Goal: Communication & Community: Answer question/provide support

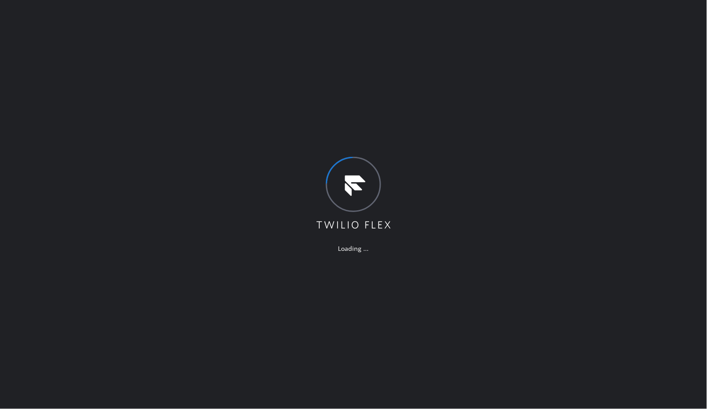
click at [358, 108] on div "Loading ..." at bounding box center [353, 204] width 707 height 409
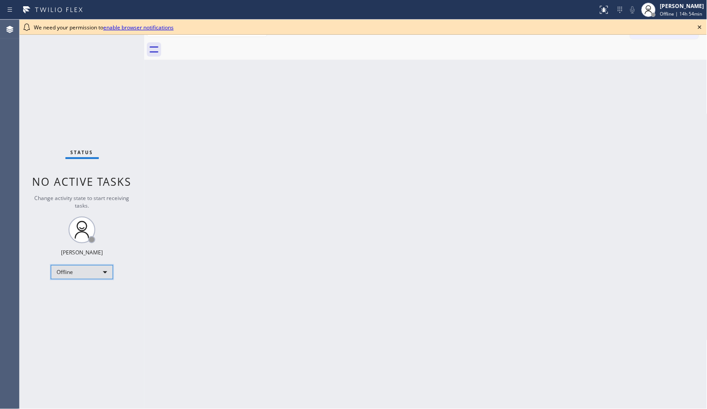
click at [94, 272] on div "Offline" at bounding box center [82, 272] width 62 height 14
click at [88, 308] on li "Unavailable" at bounding box center [81, 306] width 61 height 11
click at [275, 238] on div "Back to Dashboard Change Sender ID Customers Technicians Select a contact Outbo…" at bounding box center [425, 214] width 563 height 389
click at [700, 27] on icon at bounding box center [700, 27] width 4 height 4
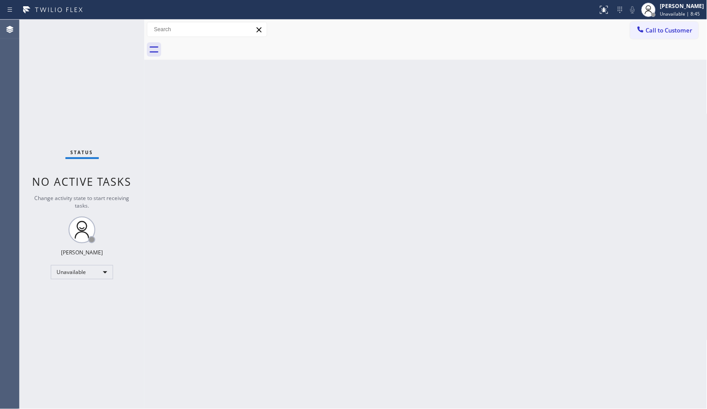
click at [357, 184] on div "Back to Dashboard Change Sender ID Customers Technicians Select a contact Outbo…" at bounding box center [425, 214] width 563 height 389
click at [444, 208] on div "Back to Dashboard Change Sender ID Customers Technicians Select a contact Outbo…" at bounding box center [425, 214] width 563 height 389
drag, startPoint x: 404, startPoint y: 168, endPoint x: 375, endPoint y: 142, distance: 39.4
click at [404, 168] on div "Back to Dashboard Change Sender ID Customers Technicians Select a contact Outbo…" at bounding box center [425, 214] width 563 height 389
click at [339, 220] on div "Back to Dashboard Change Sender ID Customers Technicians Select a contact Outbo…" at bounding box center [425, 214] width 563 height 389
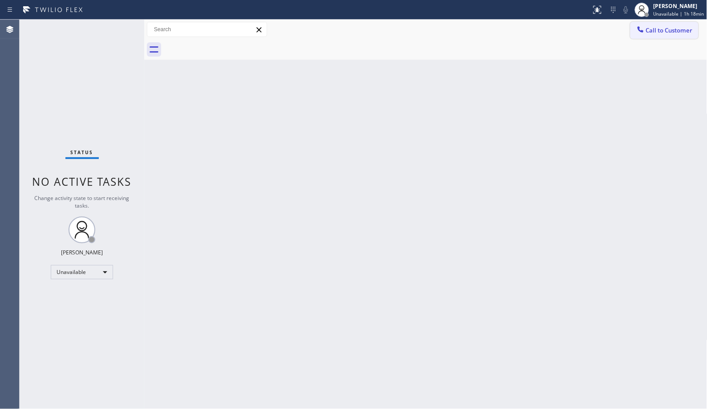
click at [674, 33] on span "Call to Customer" at bounding box center [669, 30] width 47 height 8
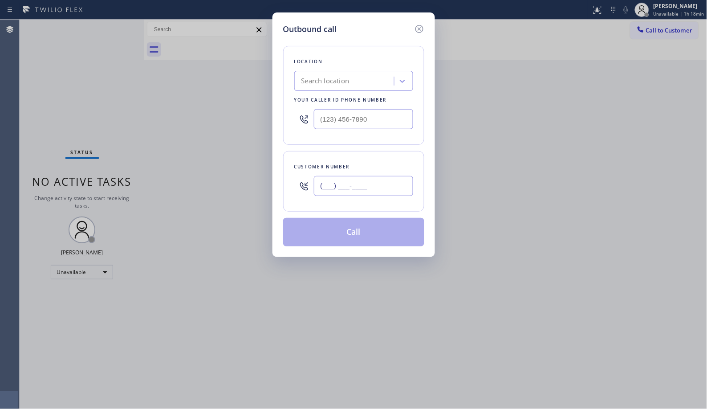
drag, startPoint x: 390, startPoint y: 183, endPoint x: 291, endPoint y: 1, distance: 207.4
click at [285, 170] on div "Customer number (___) ___-____" at bounding box center [353, 181] width 141 height 61
paste input "305) 632-5388"
type input "[PHONE_NUMBER]"
drag, startPoint x: 361, startPoint y: 118, endPoint x: 278, endPoint y: 115, distance: 83.3
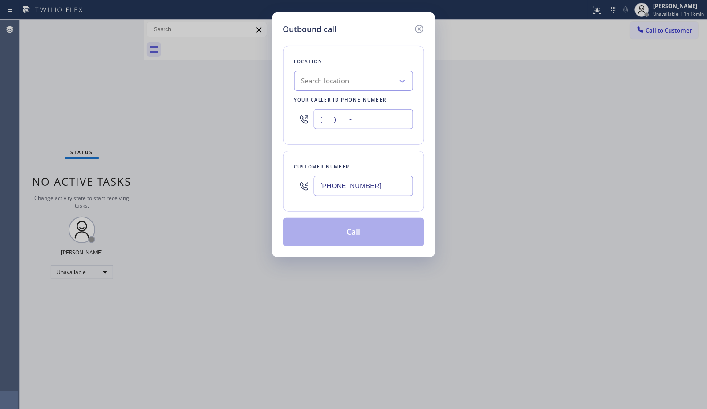
click at [278, 115] on div "Outbound call Location Search location Your caller id phone number (___) ___-__…" at bounding box center [354, 134] width 163 height 244
paste input "305) 851-7668"
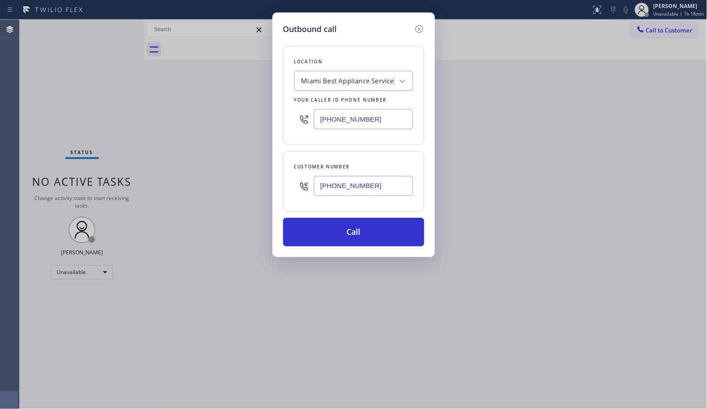
type input "[PHONE_NUMBER]"
click at [371, 230] on button "Call" at bounding box center [353, 232] width 141 height 28
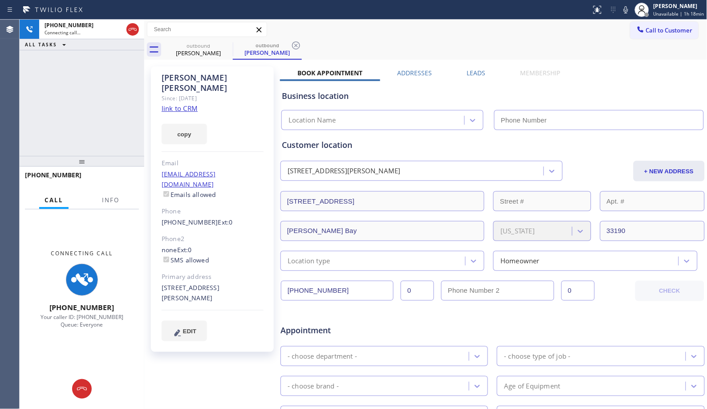
type input "[PHONE_NUMBER]"
click at [240, 30] on input "text" at bounding box center [206, 29] width 119 height 14
click at [301, 46] on icon at bounding box center [296, 45] width 11 height 11
click at [118, 200] on span "Info" at bounding box center [110, 200] width 17 height 8
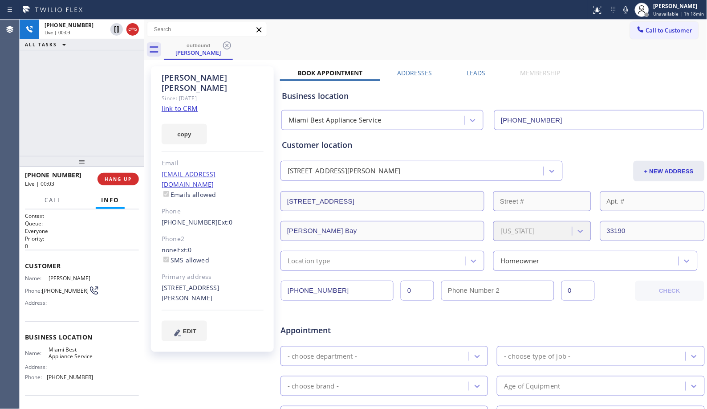
click at [335, 42] on div "outbound [PERSON_NAME]" at bounding box center [436, 50] width 544 height 20
click at [130, 177] on span "HANG UP" at bounding box center [118, 179] width 27 height 6
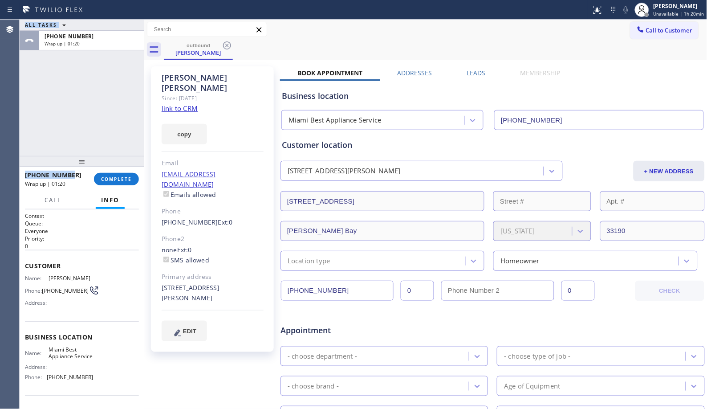
drag, startPoint x: 73, startPoint y: 174, endPoint x: 18, endPoint y: 174, distance: 55.2
click at [18, 174] on div "Agent Desktop ALL TASKS ALL TASKS ACTIVE TASKS TASKS IN WRAP UP [PHONE_NUMBER] …" at bounding box center [353, 214] width 707 height 389
copy div "ALL TASKS ALL TASKS ACTIVE TASKS TASKS IN WRAP UP [PHONE_NUMBER] Wrap up | 01:2…"
click at [125, 177] on span "COMPLETE" at bounding box center [116, 179] width 31 height 6
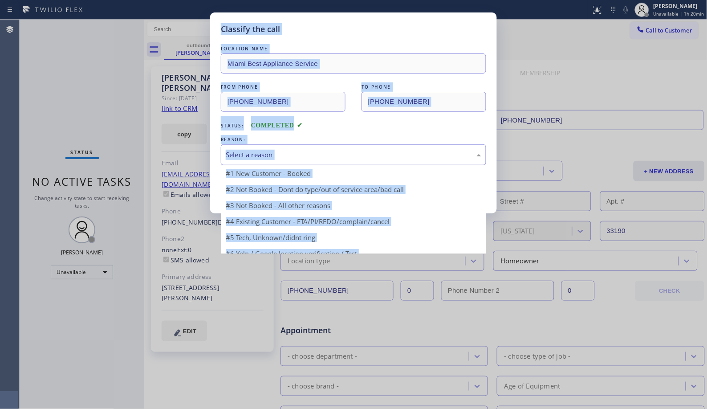
click at [308, 157] on div "Select a reason" at bounding box center [354, 155] width 256 height 10
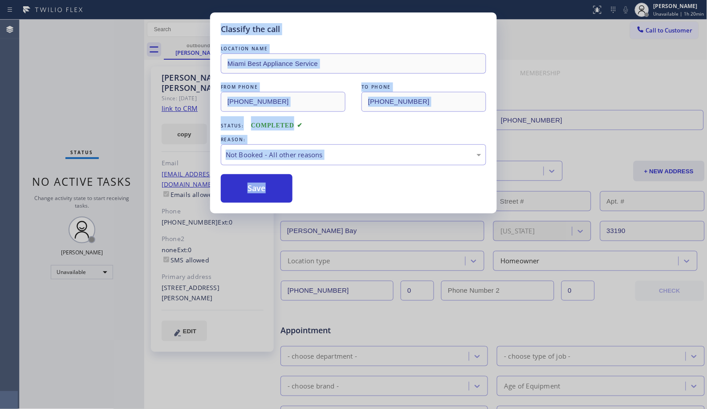
click at [272, 194] on button "Save" at bounding box center [257, 188] width 72 height 28
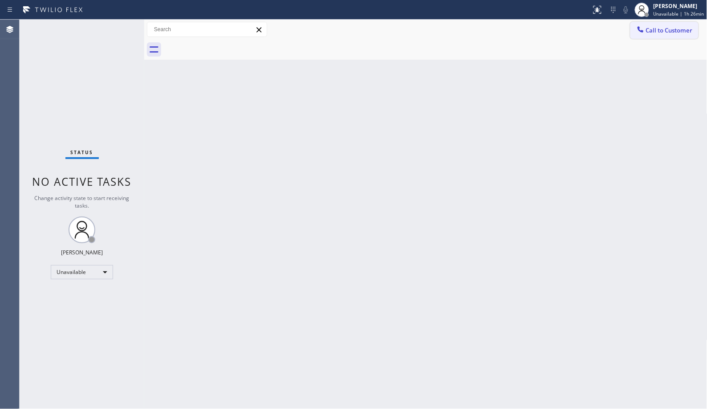
click at [663, 32] on span "Call to Customer" at bounding box center [669, 30] width 47 height 8
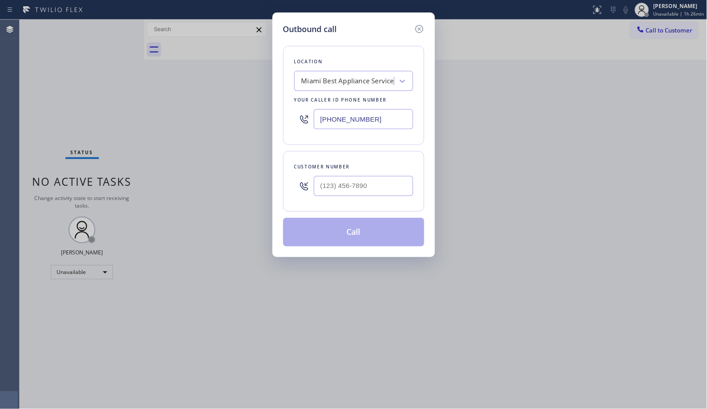
drag, startPoint x: 296, startPoint y: 112, endPoint x: 238, endPoint y: 22, distance: 106.8
click at [287, 108] on div "Location [GEOGRAPHIC_DATA] Best Appliance Service Your caller id phone number […" at bounding box center [353, 95] width 141 height 99
paste input "424) 301-8950"
type input "[PHONE_NUMBER]"
click at [305, 185] on div "(___) ___-____" at bounding box center [353, 185] width 119 height 29
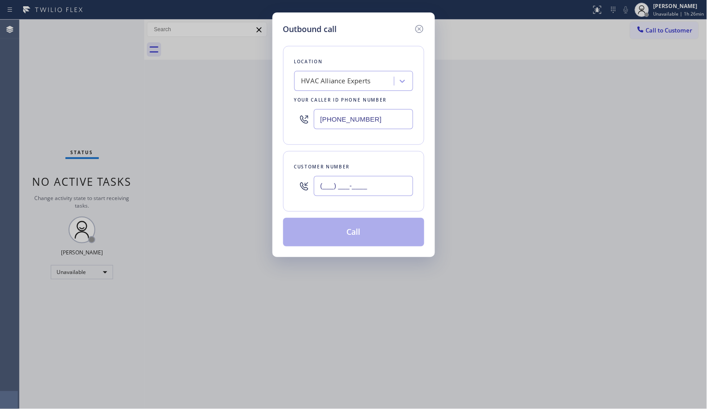
paste input "773) 447-3481"
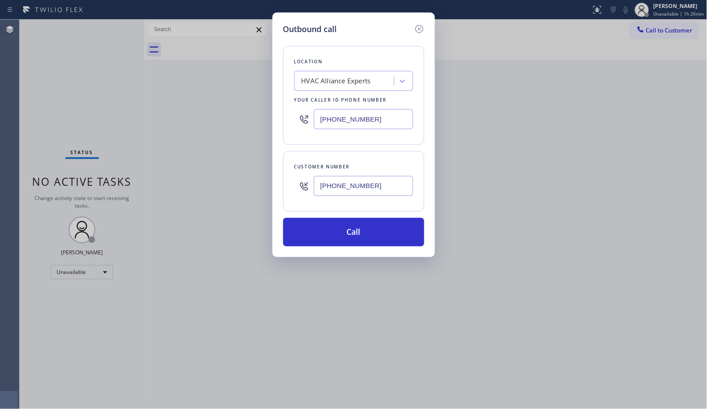
type input "[PHONE_NUMBER]"
click at [365, 230] on button "Call" at bounding box center [353, 232] width 141 height 28
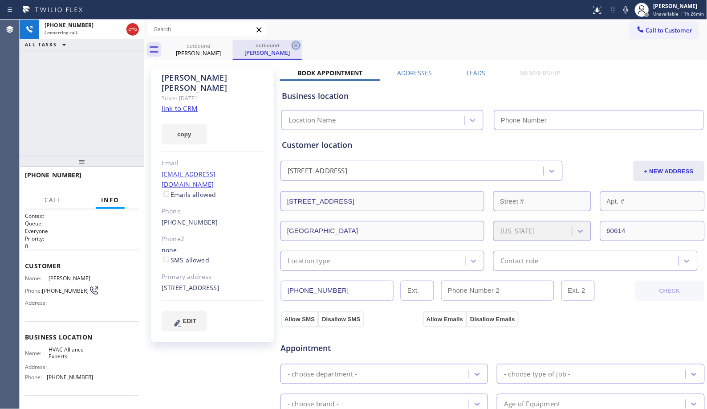
click at [298, 45] on icon at bounding box center [296, 45] width 11 height 11
type input "[PHONE_NUMBER]"
drag, startPoint x: 79, startPoint y: 166, endPoint x: 79, endPoint y: 71, distance: 94.4
click at [79, 72] on div "[PHONE_NUMBER] Connecting call… ALL TASKS ALL TASKS ACTIVE TASKS TASKS IN WRAP …" at bounding box center [82, 214] width 125 height 389
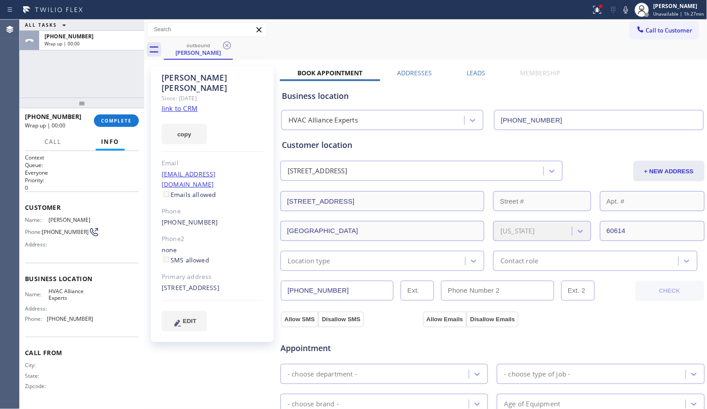
drag, startPoint x: 84, startPoint y: 106, endPoint x: 86, endPoint y: 85, distance: 21.1
click at [86, 85] on div "ALL TASKS ALL TASKS ACTIVE TASKS TASKS IN WRAP UP [PHONE_NUMBER] Wrap up | 00:0…" at bounding box center [82, 214] width 125 height 389
drag, startPoint x: 37, startPoint y: 115, endPoint x: 21, endPoint y: 114, distance: 15.1
click at [21, 114] on div "[PHONE_NUMBER] Wrap up | 00:11 COMPLETE" at bounding box center [82, 120] width 125 height 25
copy span "[PHONE_NUMBER]"
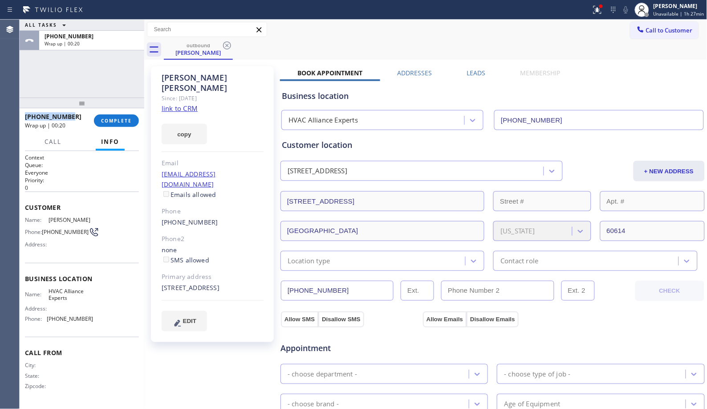
click at [82, 115] on div "[PHONE_NUMBER]" at bounding box center [56, 116] width 63 height 8
drag, startPoint x: 79, startPoint y: 116, endPoint x: 33, endPoint y: 118, distance: 46.8
click at [33, 118] on div "[PHONE_NUMBER]" at bounding box center [56, 116] width 63 height 8
copy span "7734473481"
click at [117, 122] on span "COMPLETE" at bounding box center [116, 121] width 31 height 6
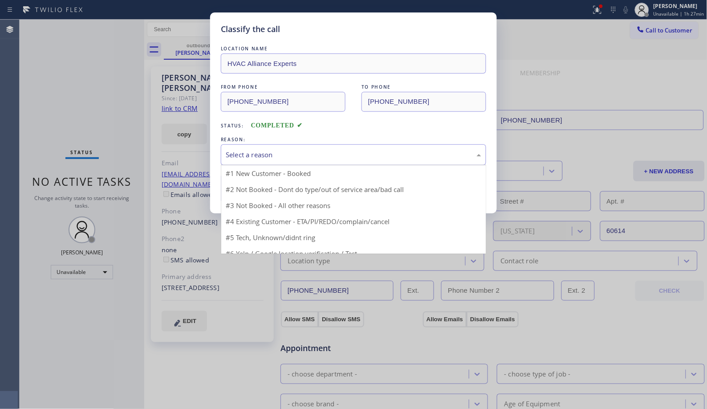
click at [309, 155] on div "Select a reason" at bounding box center [354, 155] width 256 height 10
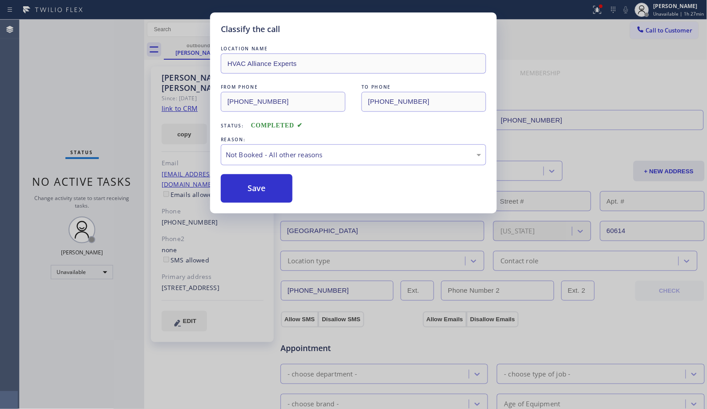
click at [272, 188] on button "Save" at bounding box center [257, 188] width 72 height 28
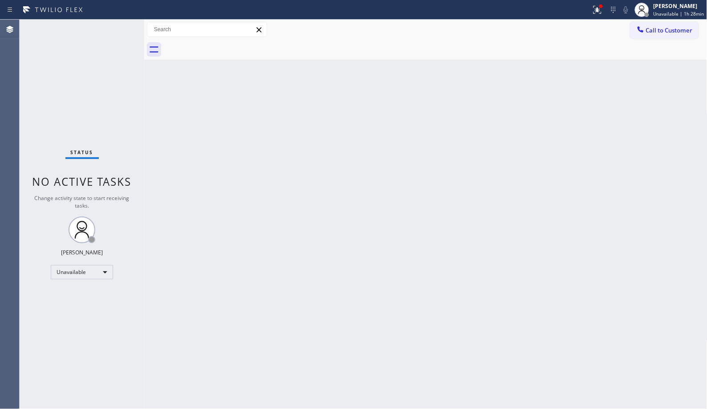
click at [307, 155] on div "Back to Dashboard Change Sender ID Customers Technicians Select a contact Outbo…" at bounding box center [425, 214] width 563 height 389
click at [657, 27] on span "Call to Customer" at bounding box center [669, 30] width 47 height 8
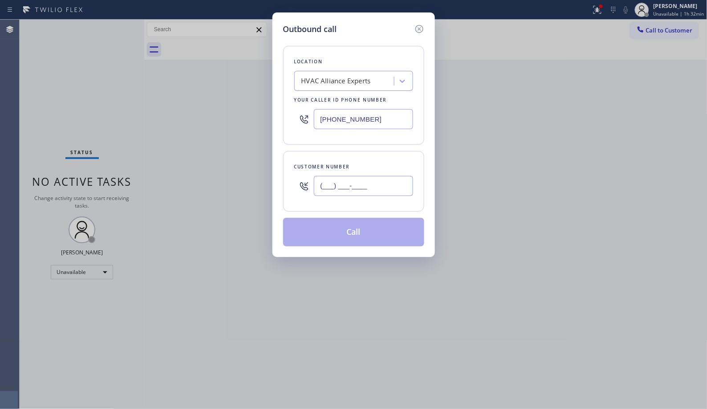
drag, startPoint x: 368, startPoint y: 185, endPoint x: 297, endPoint y: 180, distance: 71.4
click at [297, 180] on div "(___) ___-____" at bounding box center [353, 185] width 119 height 29
paste input "773) 447-3481"
type input "[PHONE_NUMBER]"
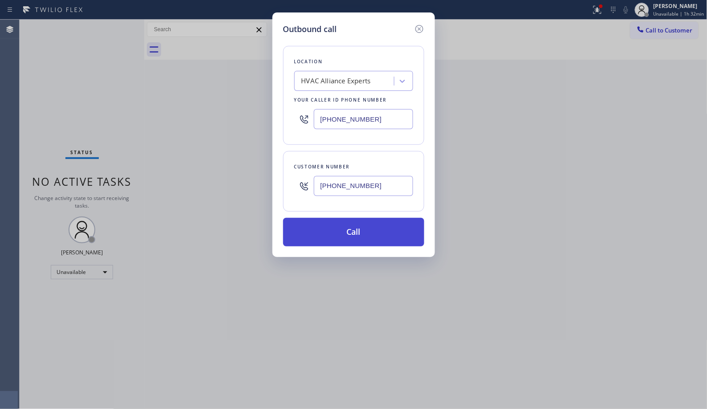
click at [358, 230] on button "Call" at bounding box center [353, 232] width 141 height 28
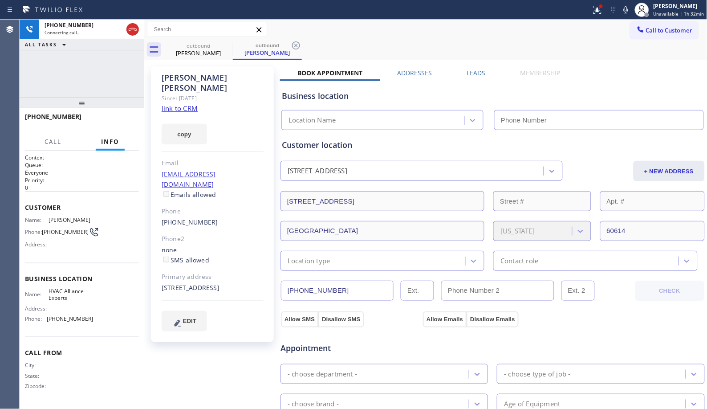
type input "[PHONE_NUMBER]"
click at [214, 55] on div "[PERSON_NAME]" at bounding box center [198, 53] width 67 height 8
click at [226, 47] on icon at bounding box center [227, 45] width 11 height 11
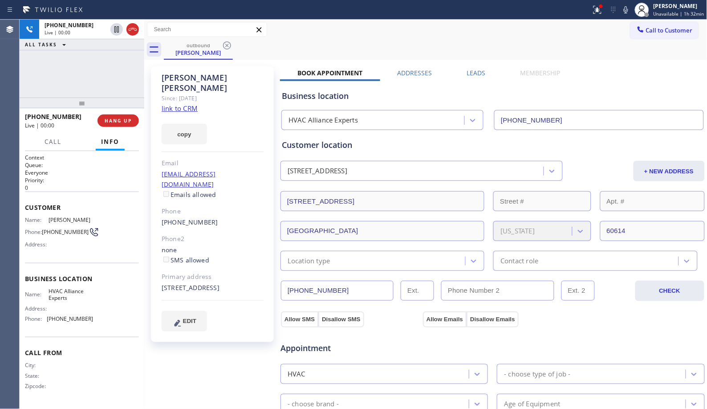
drag, startPoint x: 78, startPoint y: 109, endPoint x: 83, endPoint y: 91, distance: 17.9
click at [82, 94] on div "[PHONE_NUMBER] Live | 00:00 ALL TASKS ALL TASKS ACTIVE TASKS TASKS IN WRAP UP […" at bounding box center [82, 214] width 125 height 389
drag, startPoint x: 85, startPoint y: 105, endPoint x: 85, endPoint y: 74, distance: 31.2
click at [85, 74] on div "[PHONE_NUMBER] Live | 00:28 ALL TASKS ALL TASKS ACTIVE TASKS TASKS IN WRAP UP […" at bounding box center [82, 214] width 125 height 389
click at [399, 30] on div "Call to Customer Outbound call Location HVAC Alliance Experts Your caller id ph…" at bounding box center [425, 30] width 563 height 16
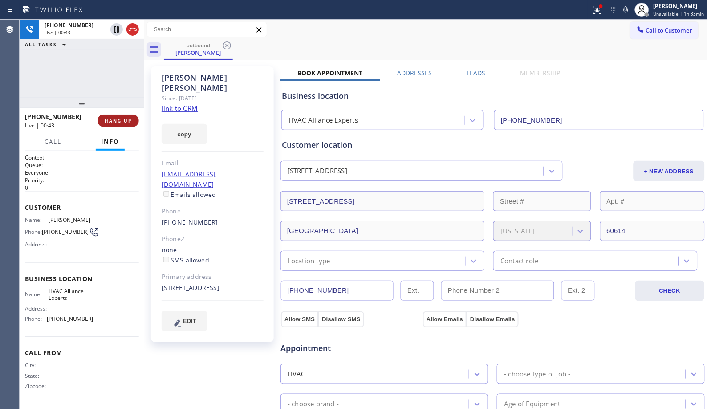
click at [125, 121] on span "HANG UP" at bounding box center [118, 121] width 27 height 6
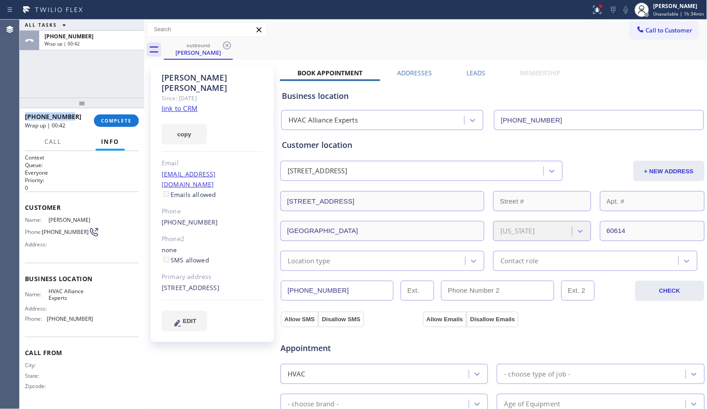
drag, startPoint x: 72, startPoint y: 114, endPoint x: 25, endPoint y: 114, distance: 46.3
click at [25, 114] on div "[PHONE_NUMBER]" at bounding box center [56, 116] width 63 height 8
copy span "[PHONE_NUMBER]"
click at [105, 119] on span "COMPLETE" at bounding box center [116, 121] width 31 height 6
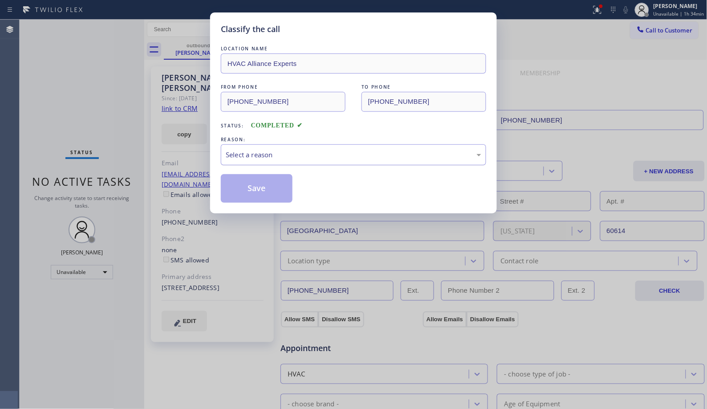
click at [363, 158] on div "Select a reason" at bounding box center [354, 155] width 256 height 10
click at [243, 197] on button "Save" at bounding box center [257, 188] width 72 height 28
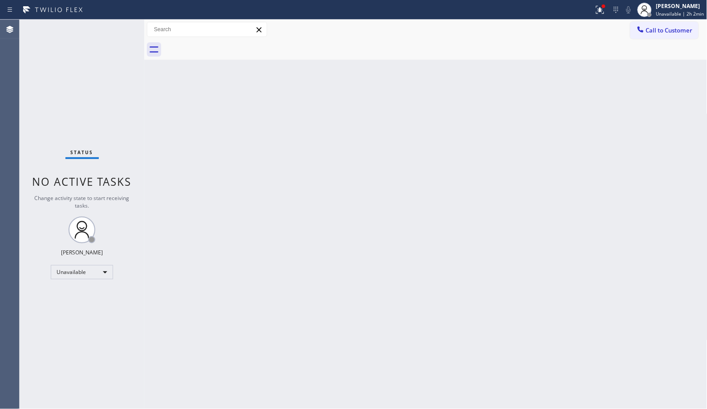
click at [366, 200] on div "Back to Dashboard Change Sender ID Customers Technicians Select a contact Outbo…" at bounding box center [425, 214] width 563 height 389
drag, startPoint x: 665, startPoint y: 37, endPoint x: 447, endPoint y: 100, distance: 227.1
click at [661, 37] on button "Call to Customer" at bounding box center [665, 30] width 68 height 17
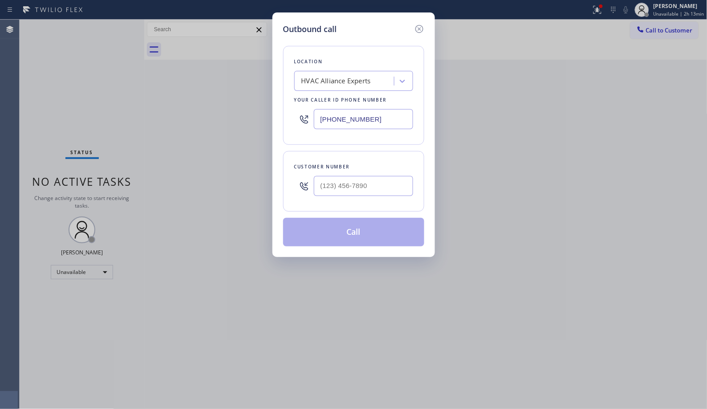
drag, startPoint x: 391, startPoint y: 127, endPoint x: 282, endPoint y: 117, distance: 108.7
click at [284, 118] on div "Location HVAC Alliance Experts Your caller id phone number [PHONE_NUMBER]" at bounding box center [353, 95] width 141 height 99
paste input "805) 420-7474"
type input "[PHONE_NUMBER]"
drag, startPoint x: 294, startPoint y: 181, endPoint x: 270, endPoint y: 181, distance: 24.0
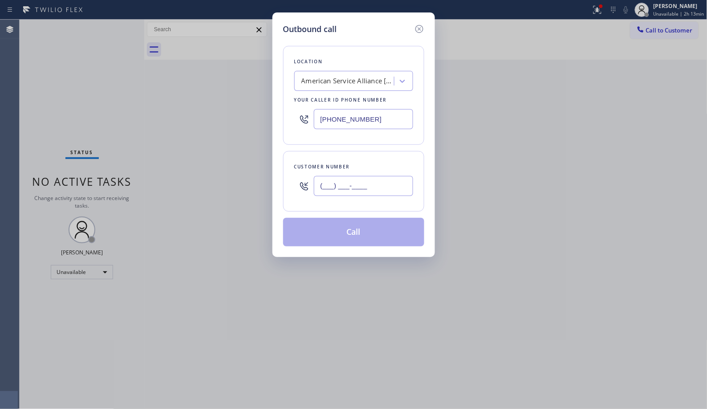
click at [270, 181] on div "Outbound call Location American Service Alliance [GEOGRAPHIC_DATA][PERSON_NAME]…" at bounding box center [353, 204] width 707 height 409
paste input "805) 698-8454"
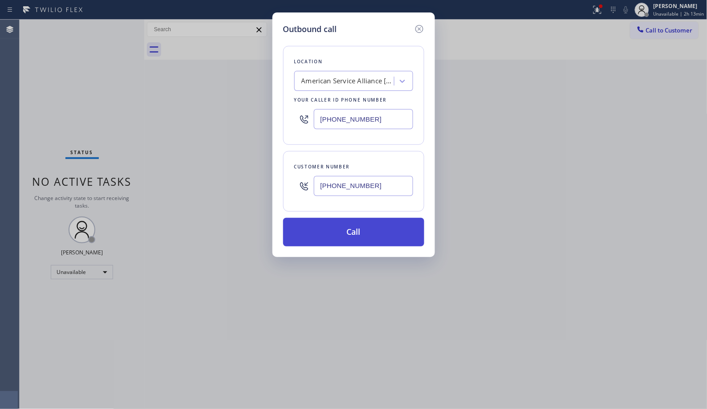
type input "[PHONE_NUMBER]"
drag, startPoint x: 362, startPoint y: 234, endPoint x: 372, endPoint y: 265, distance: 32.2
click at [363, 230] on button "Call" at bounding box center [353, 232] width 141 height 28
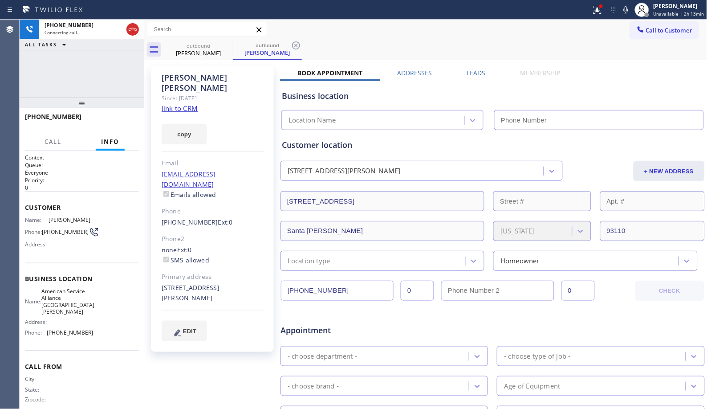
type input "[PHONE_NUMBER]"
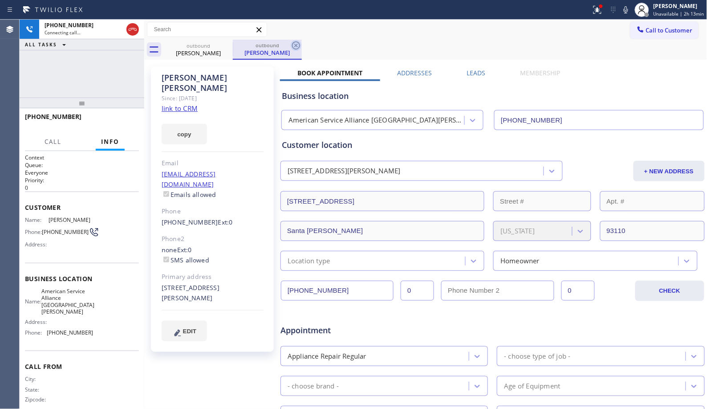
click at [299, 49] on icon at bounding box center [296, 45] width 11 height 11
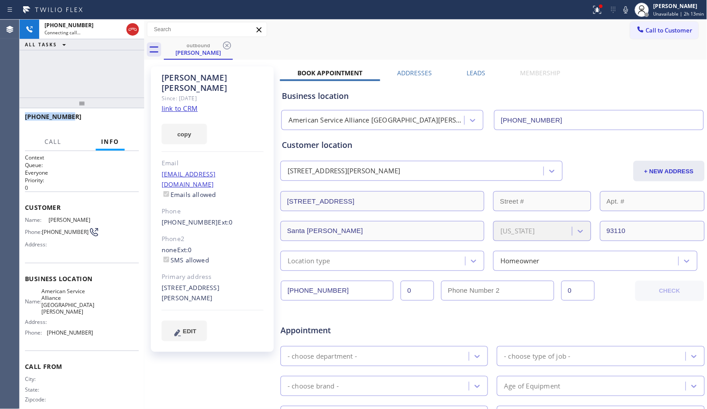
drag, startPoint x: 77, startPoint y: 117, endPoint x: 25, endPoint y: 116, distance: 51.7
click at [25, 116] on div "[PHONE_NUMBER]" at bounding box center [79, 116] width 108 height 8
copy span "[PHONE_NUMBER]"
click at [113, 121] on span "HANG UP" at bounding box center [118, 121] width 27 height 6
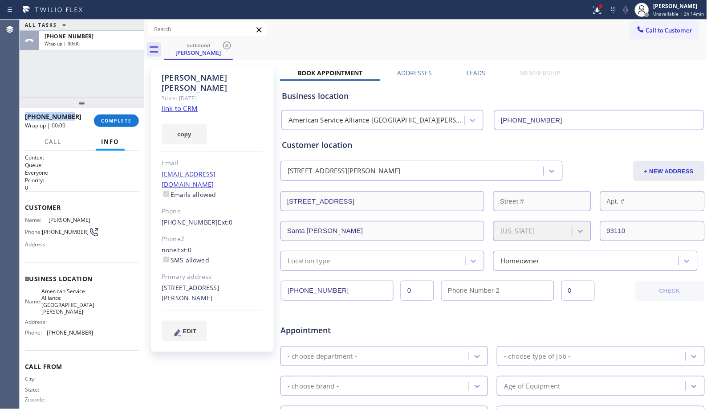
copy span "[PHONE_NUMBER]"
drag, startPoint x: 46, startPoint y: 292, endPoint x: 87, endPoint y: 295, distance: 40.7
click at [85, 307] on div "Name: American Service Alliance [GEOGRAPHIC_DATA][PERSON_NAME]" at bounding box center [59, 302] width 69 height 28
copy span "American Service Alliance [GEOGRAPHIC_DATA][PERSON_NAME]"
click at [116, 122] on span "COMPLETE" at bounding box center [116, 121] width 31 height 6
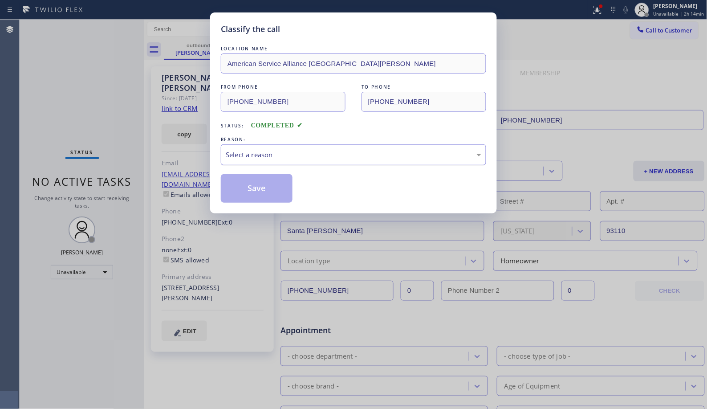
drag, startPoint x: 299, startPoint y: 157, endPoint x: 294, endPoint y: 160, distance: 5.7
click at [296, 159] on div "Select a reason" at bounding box center [354, 155] width 256 height 10
click at [270, 189] on button "Save" at bounding box center [257, 188] width 72 height 28
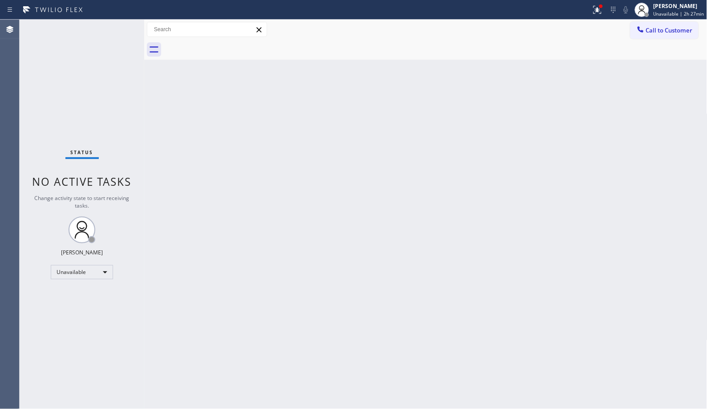
drag, startPoint x: 656, startPoint y: 34, endPoint x: 526, endPoint y: 52, distance: 130.9
click at [655, 34] on span "Call to Customer" at bounding box center [669, 30] width 47 height 8
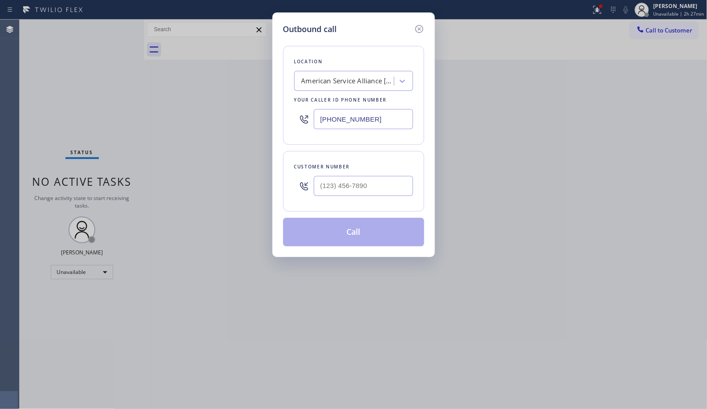
drag, startPoint x: 301, startPoint y: 110, endPoint x: 282, endPoint y: 106, distance: 19.1
click at [283, 109] on div "Location American Service Alliance [GEOGRAPHIC_DATA][PERSON_NAME] Your caller i…" at bounding box center [353, 95] width 141 height 99
paste input "661) 368-9097"
type input "[PHONE_NUMBER]"
drag, startPoint x: 359, startPoint y: 181, endPoint x: 268, endPoint y: 167, distance: 92.5
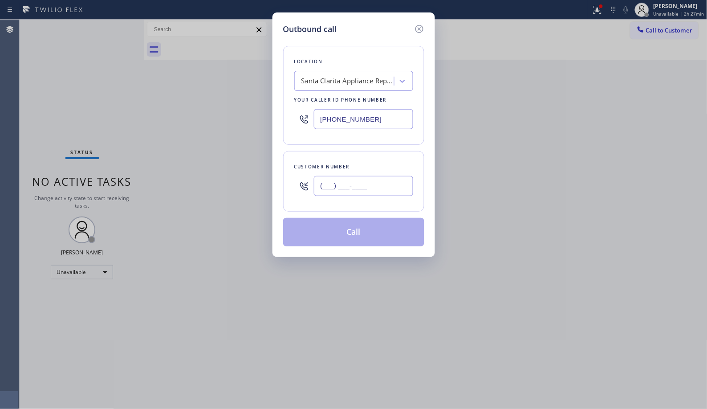
click at [271, 168] on div "Outbound call Location [GEOGRAPHIC_DATA] Appliance Repair Your caller id phone …" at bounding box center [353, 204] width 707 height 409
paste input "818) 307-1647"
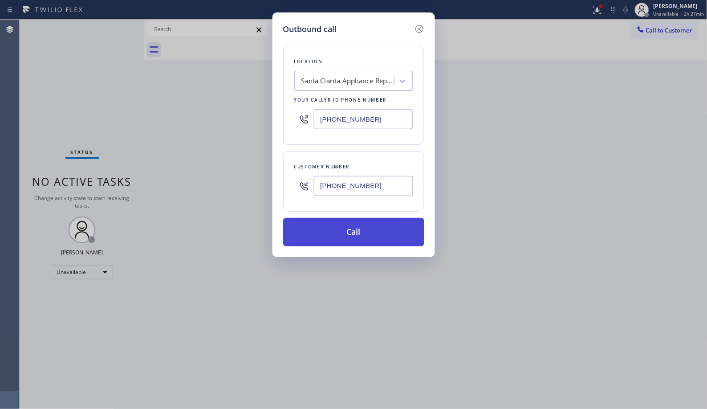
type input "[PHONE_NUMBER]"
click at [376, 228] on button "Call" at bounding box center [353, 232] width 141 height 28
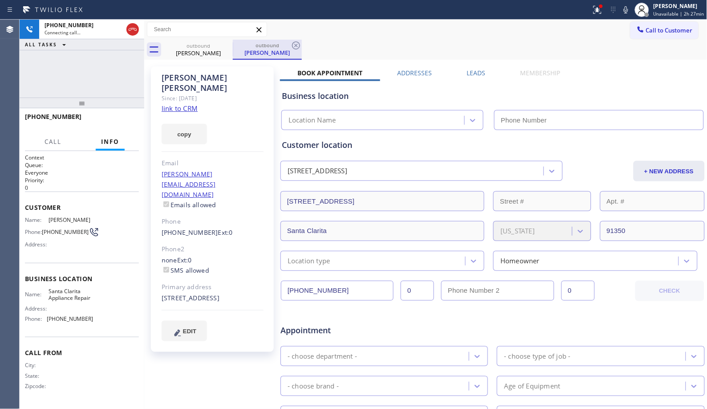
click at [255, 47] on div "outbound" at bounding box center [267, 45] width 67 height 7
type input "[PHONE_NUMBER]"
click at [299, 46] on icon at bounding box center [296, 45] width 8 height 8
drag, startPoint x: 79, startPoint y: 107, endPoint x: 101, endPoint y: 65, distance: 47.6
click at [101, 65] on div "[PHONE_NUMBER] Connecting call… ALL TASKS ALL TASKS ACTIVE TASKS TASKS IN WRAP …" at bounding box center [82, 214] width 125 height 389
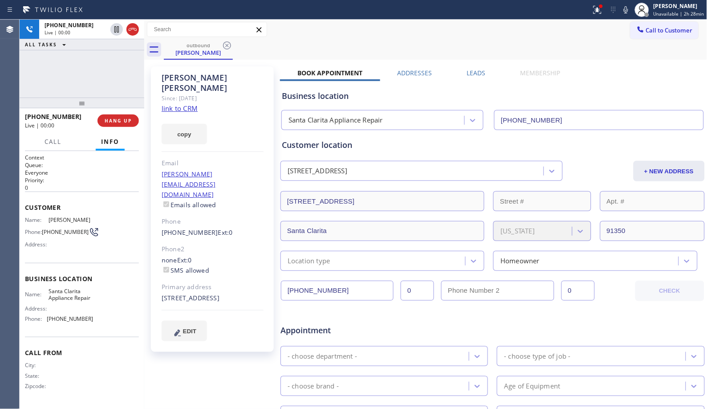
click at [342, 44] on div "outbound [PERSON_NAME]" at bounding box center [436, 50] width 544 height 20
drag, startPoint x: 126, startPoint y: 120, endPoint x: 83, endPoint y: 82, distance: 57.4
click at [83, 82] on div "[PHONE_NUMBER] Live | 00:02 ALL TASKS ALL TASKS ACTIVE TASKS TASKS IN WRAP UP […" at bounding box center [82, 214] width 125 height 389
click at [113, 130] on div "[PHONE_NUMBER] Live | 00:04 HANG UP" at bounding box center [82, 120] width 114 height 23
click at [116, 120] on span "HANG UP" at bounding box center [118, 121] width 27 height 6
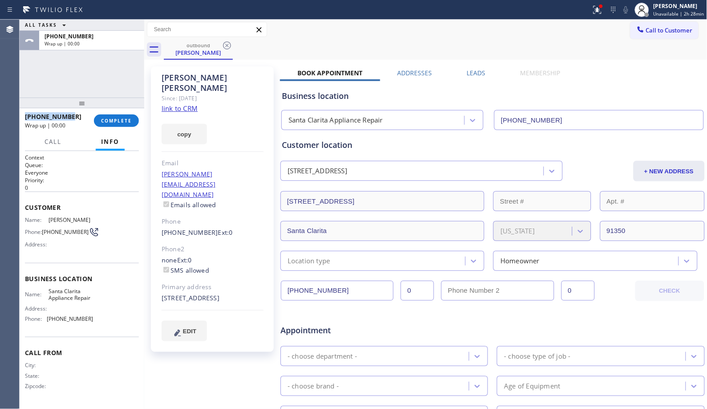
drag, startPoint x: 75, startPoint y: 116, endPoint x: 21, endPoint y: 114, distance: 53.9
click at [21, 114] on div "[PHONE_NUMBER] Wrap up | 00:00 COMPLETE" at bounding box center [82, 120] width 125 height 25
copy span "[PHONE_NUMBER]"
click at [81, 115] on div "[PHONE_NUMBER]" at bounding box center [56, 116] width 63 height 8
click at [119, 116] on button "COMPLETE" at bounding box center [116, 120] width 45 height 12
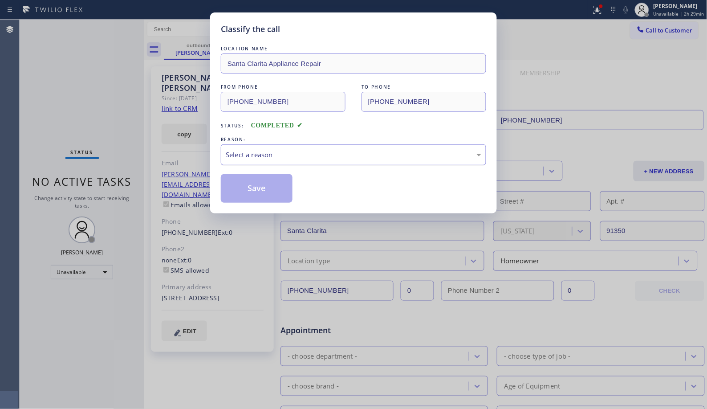
click at [277, 153] on div "Select a reason" at bounding box center [354, 155] width 256 height 10
click at [266, 184] on button "Save" at bounding box center [257, 188] width 72 height 28
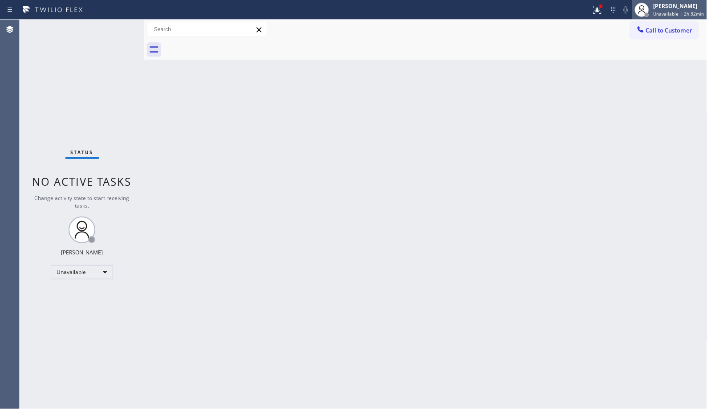
click at [675, 14] on span "Unavailable | 2h 32min" at bounding box center [679, 14] width 51 height 6
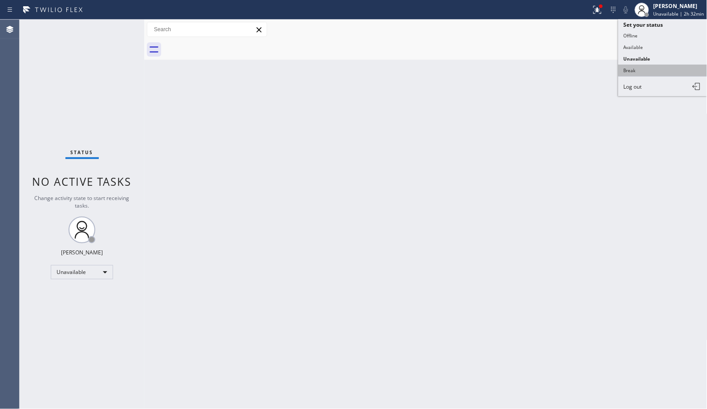
click at [638, 70] on button "Break" at bounding box center [663, 71] width 89 height 12
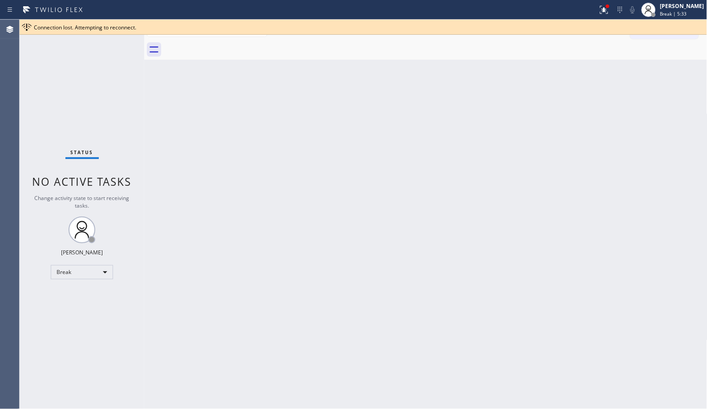
click at [280, 196] on div "Back to Dashboard Change Sender ID Customers Technicians Select a contact Outbo…" at bounding box center [425, 214] width 563 height 389
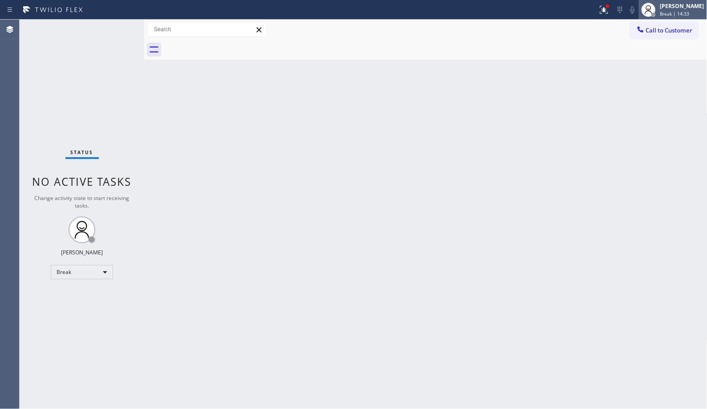
click at [678, 12] on span "Break | 14:33" at bounding box center [674, 14] width 29 height 6
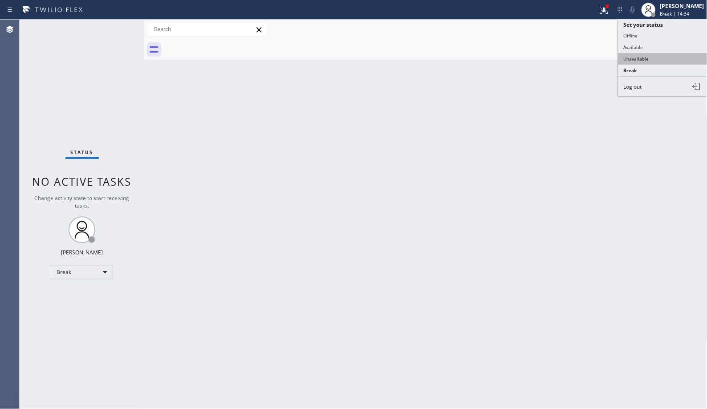
click at [625, 60] on button "Unavailable" at bounding box center [663, 59] width 89 height 12
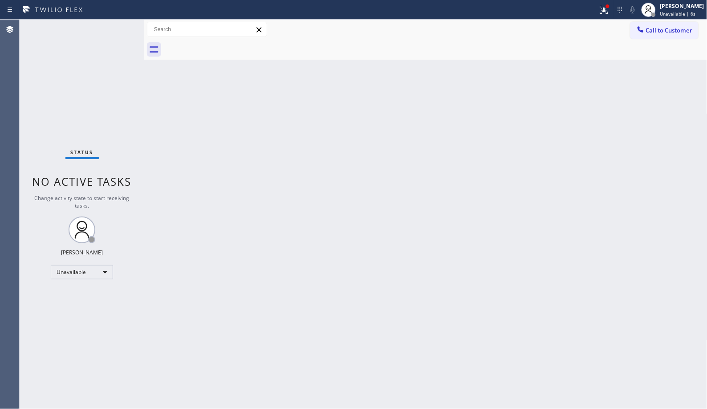
click at [404, 231] on div "Back to Dashboard Change Sender ID Customers Technicians Select a contact Outbo…" at bounding box center [425, 214] width 563 height 389
click at [461, 277] on div "Back to Dashboard Change Sender ID Customers Technicians Select a contact Outbo…" at bounding box center [425, 214] width 563 height 389
click at [208, 174] on div "Back to Dashboard Change Sender ID Customers Technicians Select a contact Outbo…" at bounding box center [425, 214] width 563 height 389
click at [669, 42] on div at bounding box center [436, 50] width 544 height 20
click at [672, 38] on button "Call to Customer" at bounding box center [665, 30] width 68 height 17
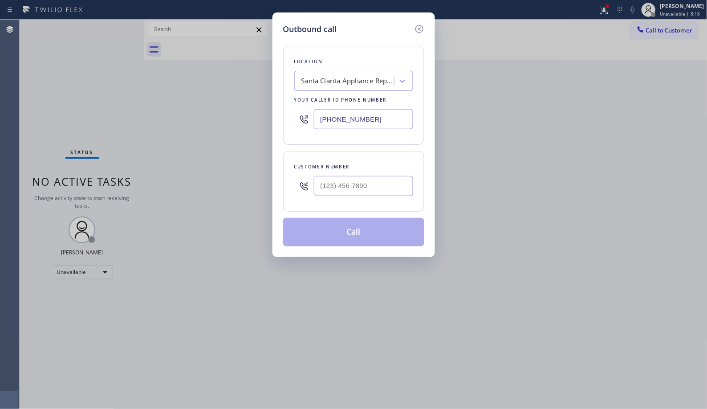
drag, startPoint x: 404, startPoint y: 116, endPoint x: 275, endPoint y: 49, distance: 145.2
click at [299, 103] on div "Location [GEOGRAPHIC_DATA] Appliance Repair Your caller id phone number [PHONE_…" at bounding box center [353, 95] width 141 height 99
paste input "323) 416-2342"
type input "[PHONE_NUMBER]"
drag, startPoint x: 382, startPoint y: 182, endPoint x: 297, endPoint y: 161, distance: 87.6
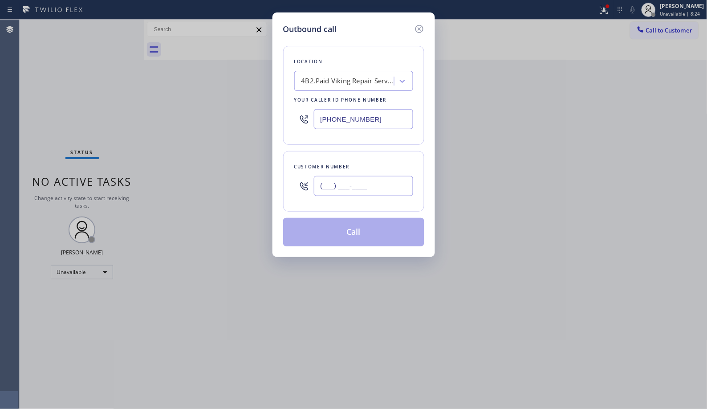
click at [291, 175] on div "Customer number (___) ___-____" at bounding box center [353, 181] width 141 height 61
paste input "626) 710-2375"
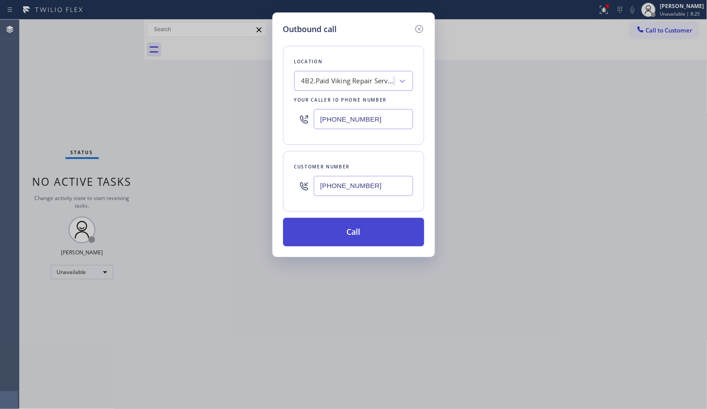
type input "[PHONE_NUMBER]"
click at [366, 229] on button "Call" at bounding box center [353, 232] width 141 height 28
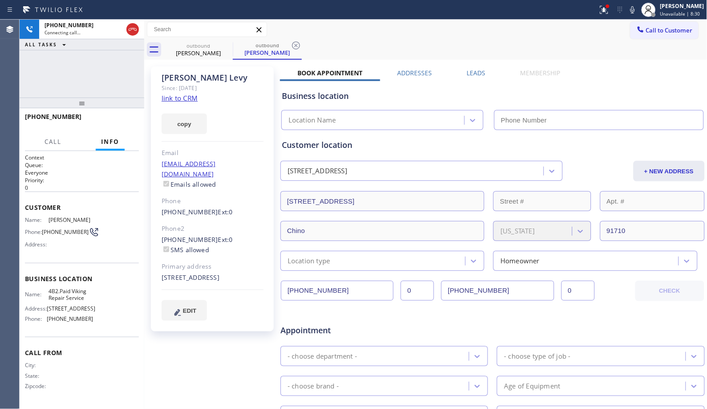
type input "[PHONE_NUMBER]"
click at [250, 75] on div "[PERSON_NAME]" at bounding box center [213, 78] width 102 height 10
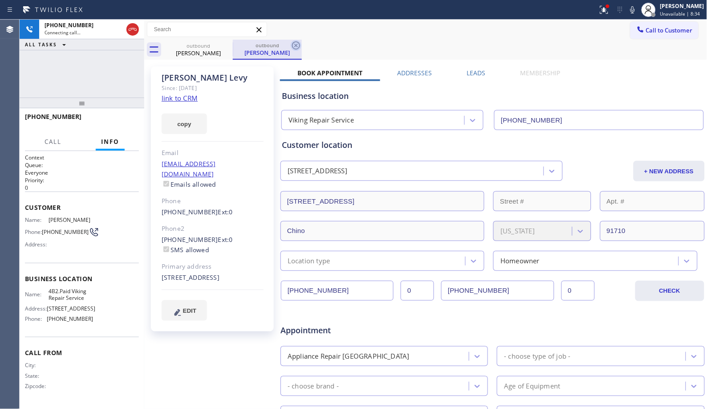
click at [293, 45] on icon at bounding box center [296, 45] width 11 height 11
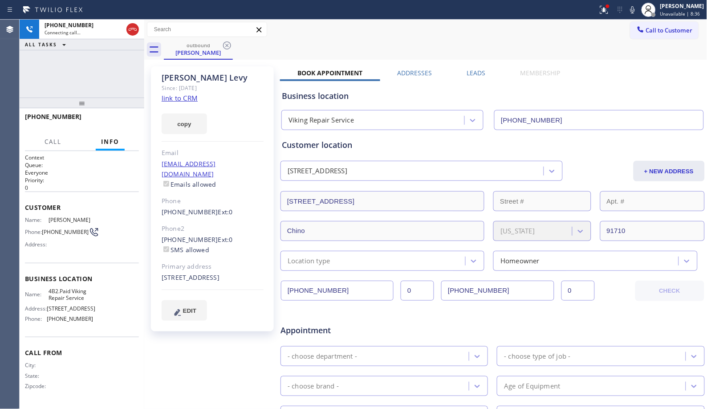
drag, startPoint x: 85, startPoint y: 97, endPoint x: 92, endPoint y: 87, distance: 12.1
click at [92, 87] on div "[PHONE_NUMBER] Connecting call… ALL TASKS ALL TASKS ACTIVE TASKS TASKS IN WRAP …" at bounding box center [82, 214] width 125 height 389
click at [119, 118] on span "HANG UP" at bounding box center [118, 121] width 27 height 6
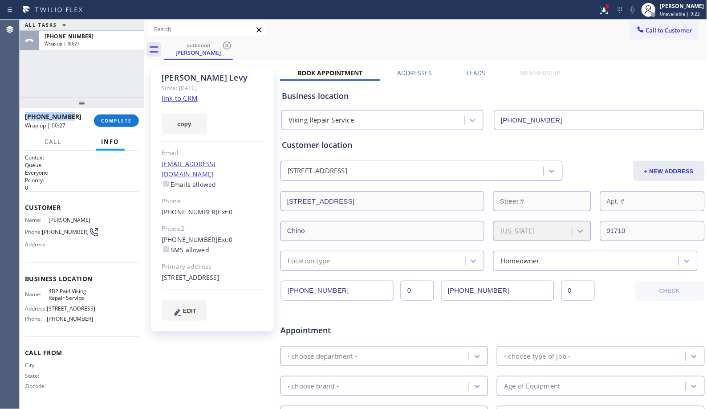
drag, startPoint x: 79, startPoint y: 114, endPoint x: 150, endPoint y: 119, distance: 71.0
click at [21, 111] on div "[PHONE_NUMBER] Wrap up | 00:27 COMPLETE" at bounding box center [82, 120] width 125 height 25
copy span "[PHONE_NUMBER]"
click at [151, 119] on div "[PERSON_NAME] Since: [DATE] link to CRM copy Email [EMAIL_ADDRESS][DOMAIN_NAME]…" at bounding box center [212, 198] width 123 height 265
click at [130, 119] on span "COMPLETE" at bounding box center [116, 121] width 31 height 6
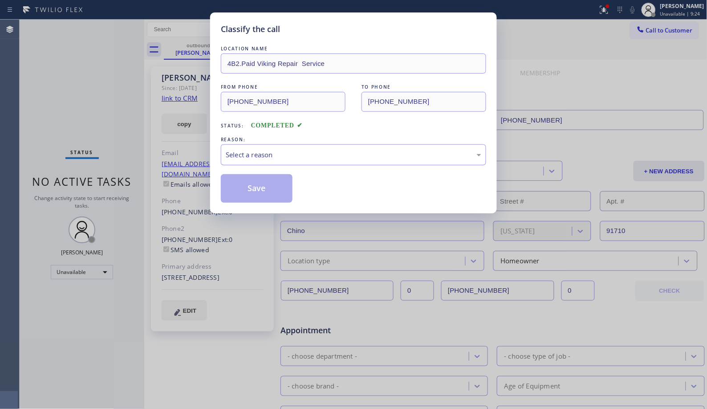
click at [399, 154] on div "Select a reason" at bounding box center [354, 155] width 256 height 10
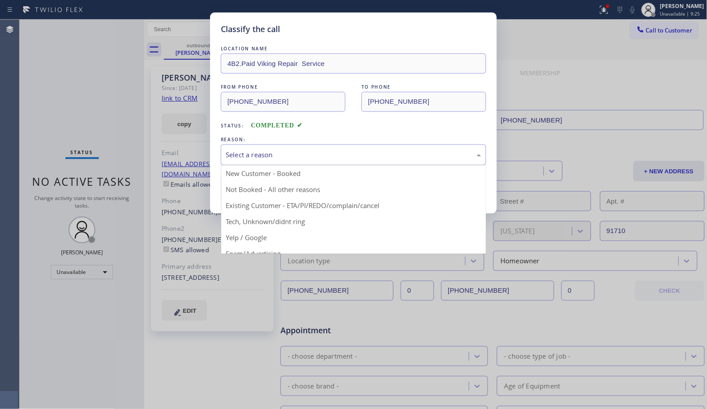
drag, startPoint x: 274, startPoint y: 185, endPoint x: 257, endPoint y: 188, distance: 17.2
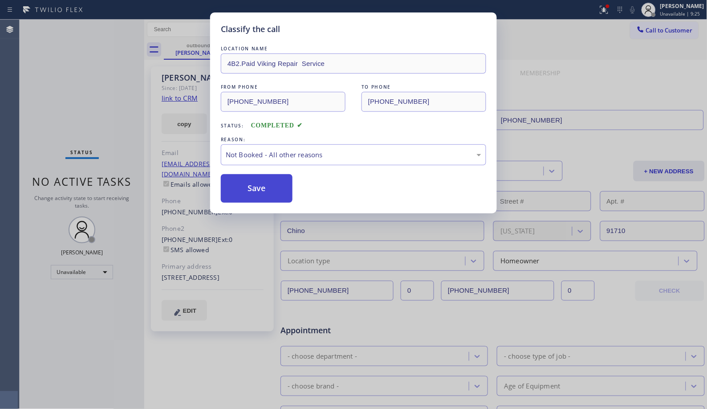
click at [257, 188] on button "Save" at bounding box center [257, 188] width 72 height 28
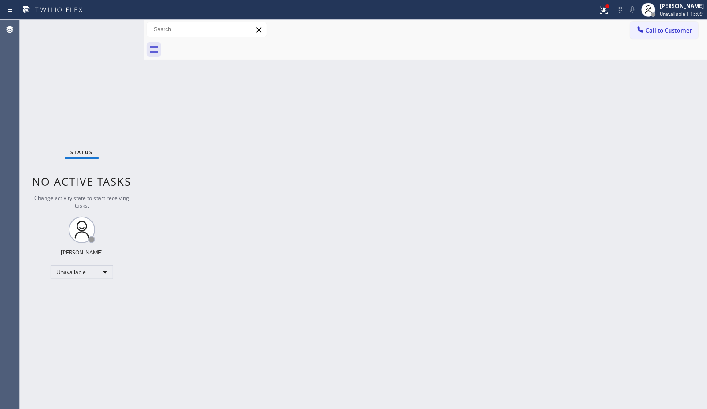
click at [670, 28] on span "Call to Customer" at bounding box center [669, 30] width 47 height 8
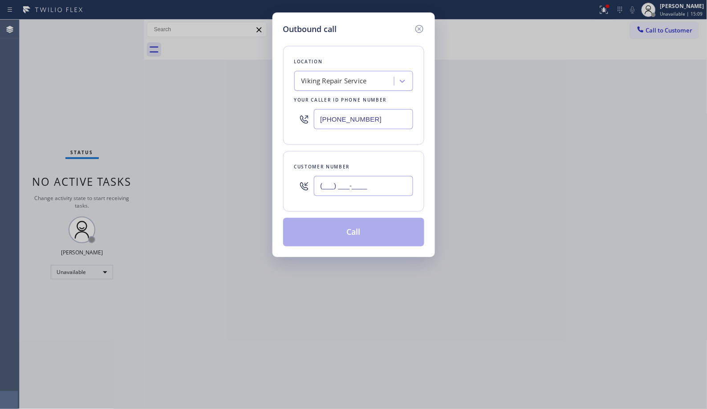
drag, startPoint x: 363, startPoint y: 181, endPoint x: 299, endPoint y: 167, distance: 65.5
click at [301, 169] on div "Customer number (___) ___-____" at bounding box center [353, 181] width 141 height 61
paste input "113) 60"
type input "(113) 60_-____"
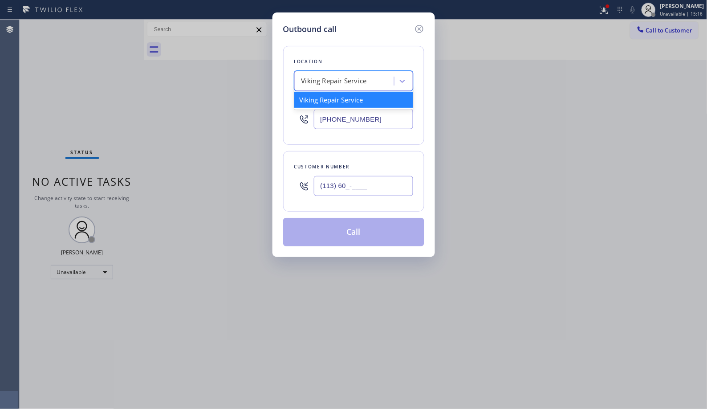
drag, startPoint x: 374, startPoint y: 78, endPoint x: 279, endPoint y: 72, distance: 95.5
click at [280, 73] on div "Outbound call Location option Viking Repair Service focused, 1 of 1. 1 result a…" at bounding box center [354, 134] width 163 height 244
paste input "Repair Twist of [US_STATE]"
type input "Repair Twist of [US_STATE]"
click at [354, 106] on div "Repair Twist of [US_STATE]" at bounding box center [353, 100] width 119 height 16
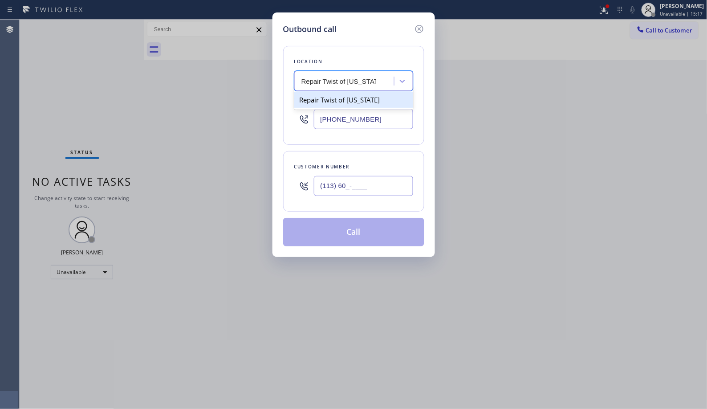
type input "[PHONE_NUMBER]"
drag, startPoint x: 395, startPoint y: 186, endPoint x: 292, endPoint y: 172, distance: 104.2
click at [304, 176] on div "(113) 60_-____" at bounding box center [353, 185] width 119 height 29
paste input "917) 853-1181"
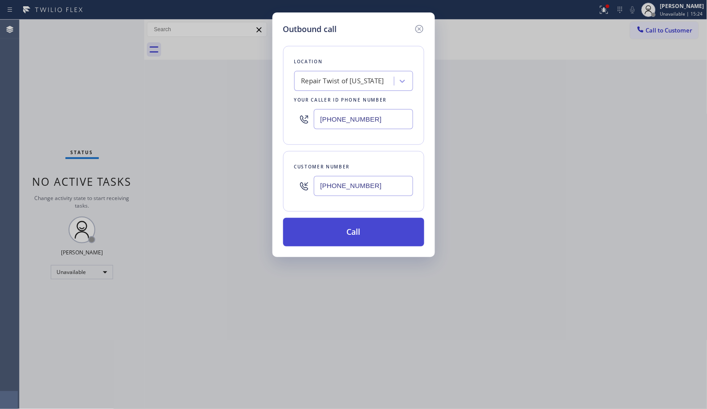
type input "[PHONE_NUMBER]"
click at [378, 234] on button "Call" at bounding box center [353, 232] width 141 height 28
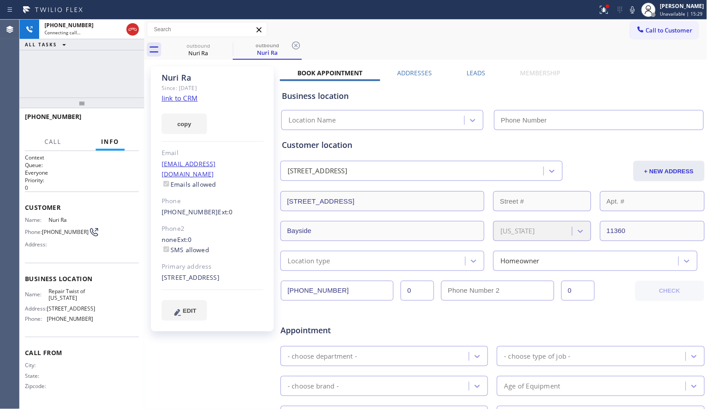
click at [248, 83] on div "Since: [DATE]" at bounding box center [213, 88] width 102 height 10
type input "[PHONE_NUMBER]"
click at [293, 45] on icon at bounding box center [296, 45] width 11 height 11
drag, startPoint x: 86, startPoint y: 107, endPoint x: 224, endPoint y: 1, distance: 173.8
click at [108, 65] on div "[PHONE_NUMBER] Connecting call… ALL TASKS ALL TASKS ACTIVE TASKS TASKS IN WRAP …" at bounding box center [82, 214] width 125 height 389
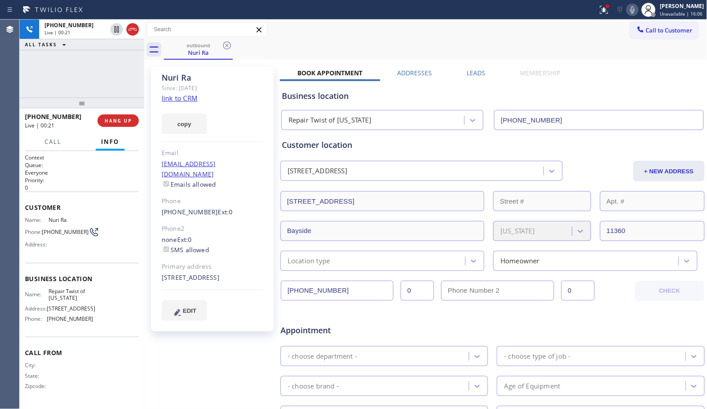
click at [634, 10] on icon at bounding box center [632, 9] width 11 height 11
click at [364, 43] on div "outbound [PERSON_NAME]" at bounding box center [436, 50] width 544 height 20
click at [103, 81] on div "[PHONE_NUMBER] Live | 00:42 ALL TASKS ALL TASKS ACTIVE TASKS TASKS IN WRAP UP" at bounding box center [82, 59] width 125 height 78
click at [351, 49] on div "outbound [PERSON_NAME]" at bounding box center [436, 50] width 544 height 20
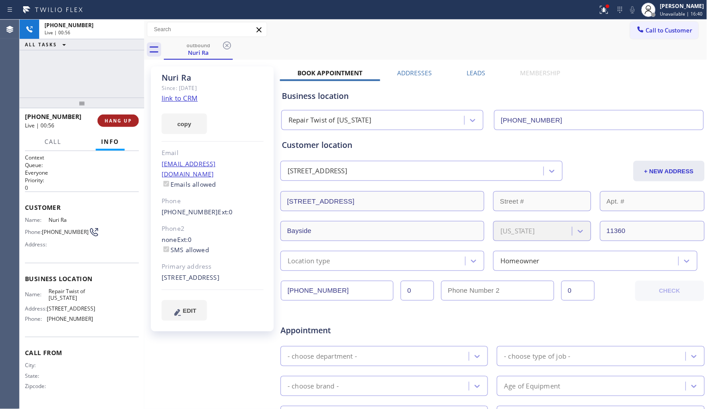
click at [128, 118] on span "HANG UP" at bounding box center [118, 121] width 27 height 6
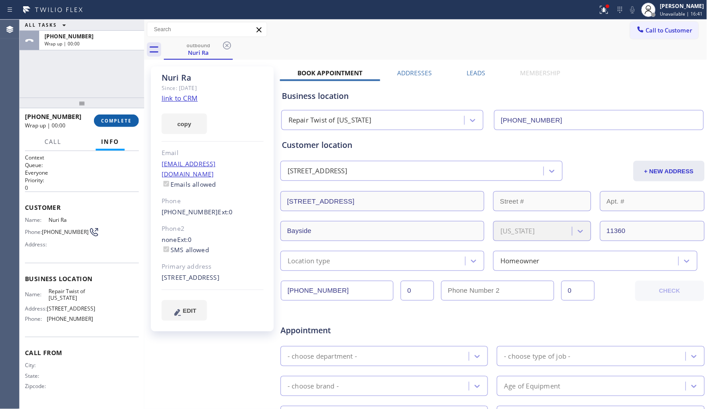
click at [128, 118] on span "COMPLETE" at bounding box center [116, 121] width 31 height 6
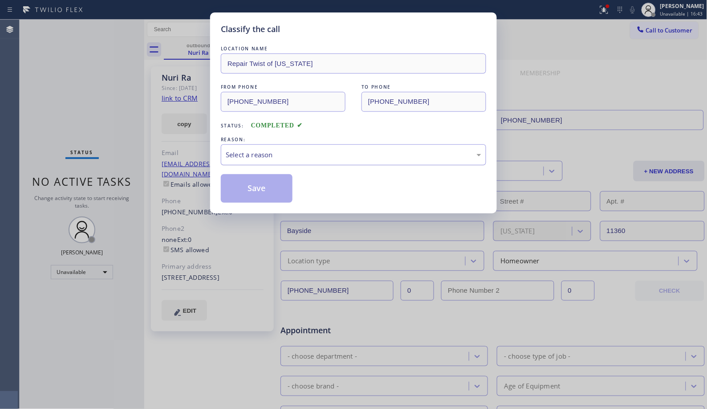
click at [286, 152] on div "Select a reason" at bounding box center [354, 155] width 256 height 10
click at [260, 189] on button "Save" at bounding box center [257, 188] width 72 height 28
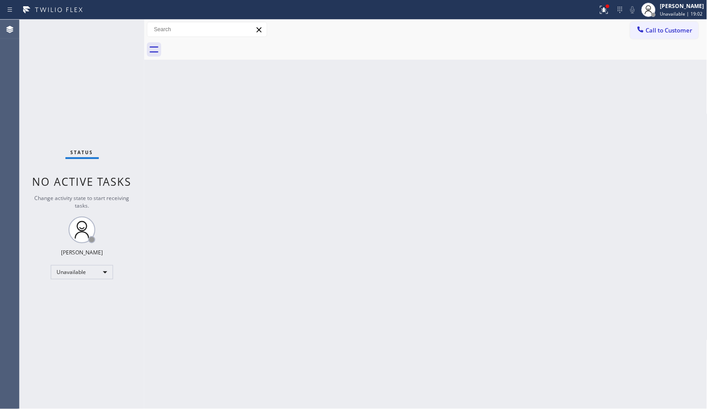
click at [321, 258] on div "Back to Dashboard Change Sender ID Customers Technicians Select a contact Outbo…" at bounding box center [425, 214] width 563 height 389
click at [393, 174] on div "Back to Dashboard Change Sender ID Customers Technicians Select a contact Outbo…" at bounding box center [425, 214] width 563 height 389
click at [408, 159] on div "Back to Dashboard Change Sender ID Customers Technicians Select a contact Outbo…" at bounding box center [425, 214] width 563 height 389
drag, startPoint x: 539, startPoint y: 78, endPoint x: 393, endPoint y: 0, distance: 164.9
click at [523, 72] on div "Back to Dashboard Change Sender ID Customers Technicians Select a contact Outbo…" at bounding box center [425, 214] width 563 height 389
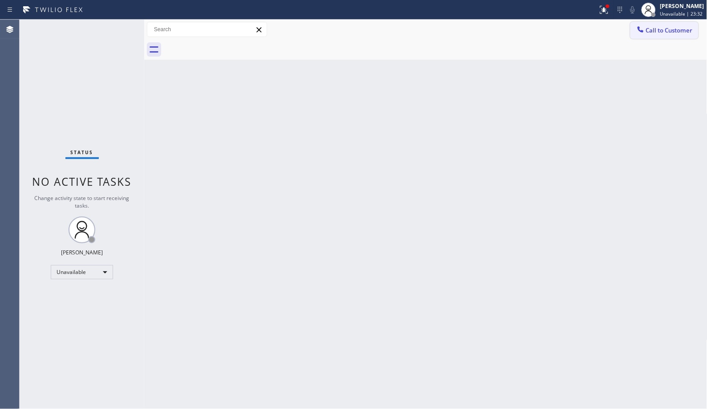
click at [673, 31] on span "Call to Customer" at bounding box center [669, 30] width 47 height 8
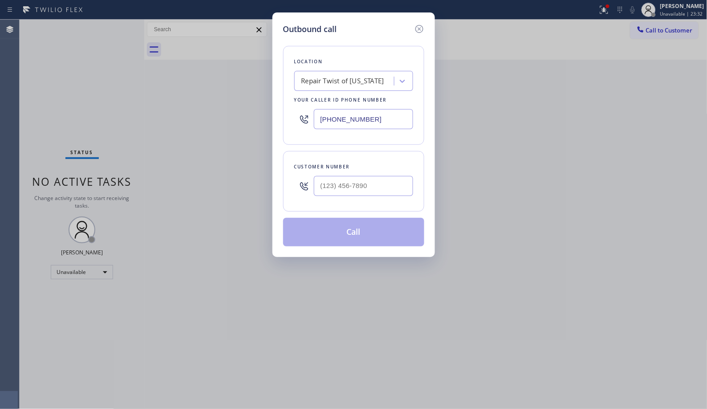
drag, startPoint x: 317, startPoint y: 113, endPoint x: 255, endPoint y: 86, distance: 67.4
click at [275, 97] on div "Outbound call Location Repair Twist of [US_STATE] Your caller id phone number […" at bounding box center [354, 134] width 163 height 244
paste input "833) 758-0500"
type input "[PHONE_NUMBER]"
drag, startPoint x: 358, startPoint y: 183, endPoint x: 283, endPoint y: 144, distance: 84.6
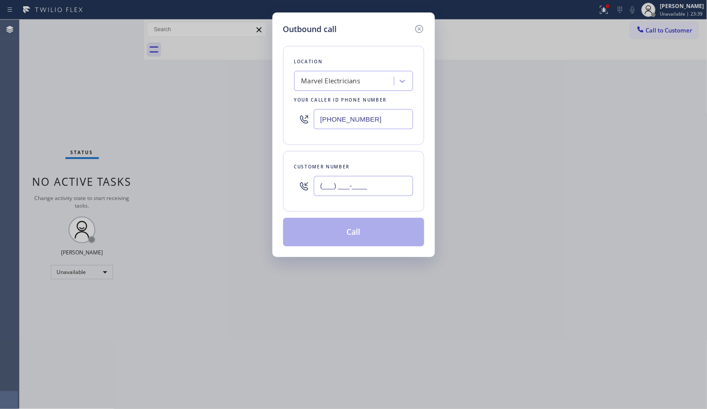
click at [298, 179] on div "(___) ___-____" at bounding box center [353, 185] width 119 height 29
paste input "949) 310-4671"
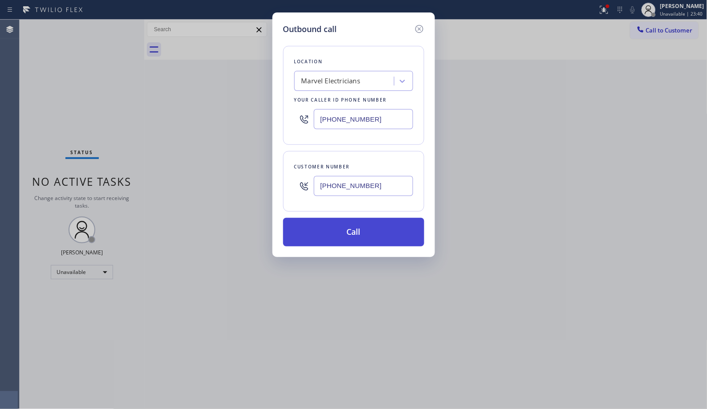
type input "[PHONE_NUMBER]"
click at [362, 237] on button "Call" at bounding box center [353, 232] width 141 height 28
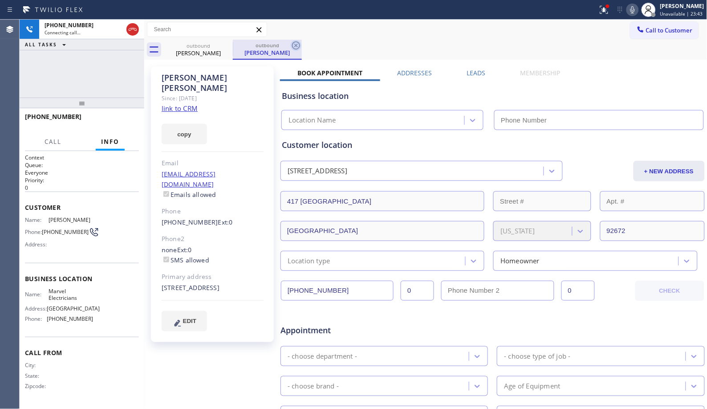
click at [298, 45] on icon at bounding box center [296, 45] width 11 height 11
type input "[PHONE_NUMBER]"
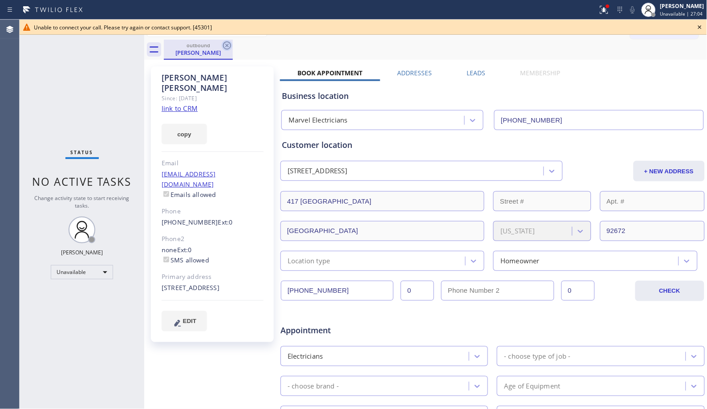
click at [227, 46] on icon at bounding box center [227, 45] width 11 height 11
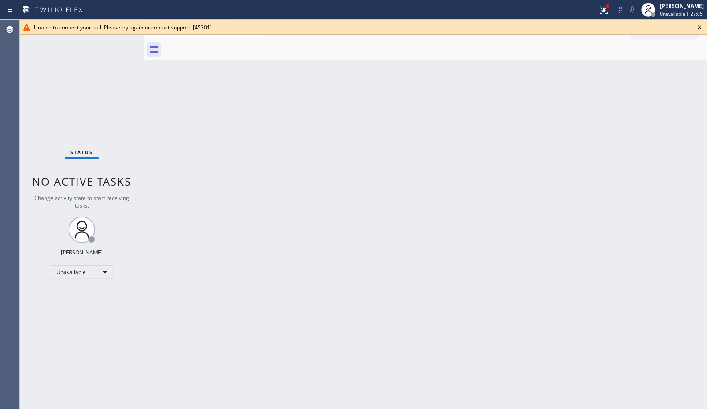
click at [700, 27] on icon at bounding box center [700, 27] width 4 height 4
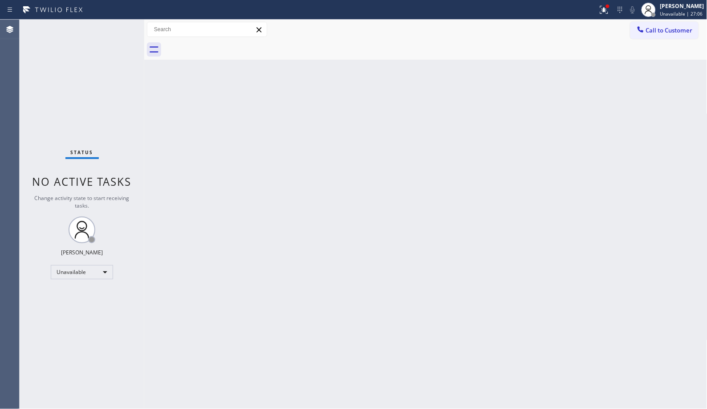
drag, startPoint x: 661, startPoint y: 33, endPoint x: 466, endPoint y: 60, distance: 196.9
click at [660, 33] on span "Call to Customer" at bounding box center [669, 30] width 47 height 8
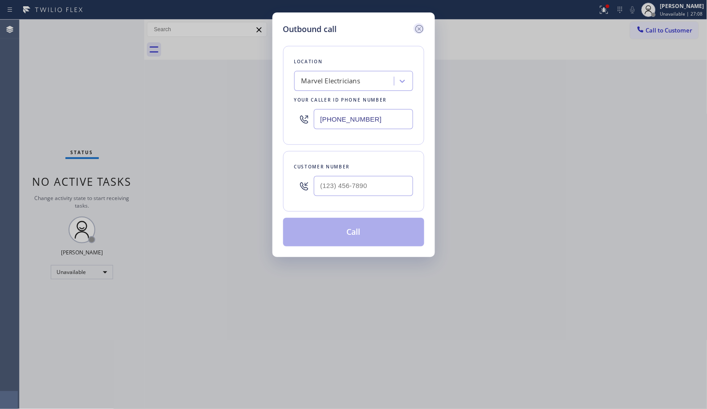
click at [419, 25] on icon at bounding box center [419, 29] width 11 height 11
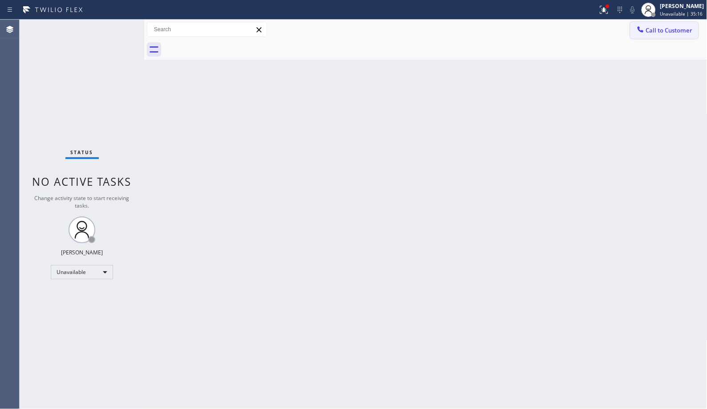
click at [650, 35] on button "Call to Customer" at bounding box center [665, 30] width 68 height 17
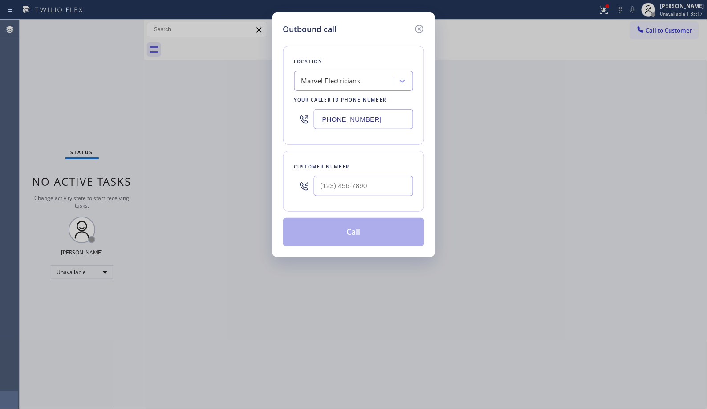
drag, startPoint x: 376, startPoint y: 116, endPoint x: 287, endPoint y: 90, distance: 92.7
click at [295, 101] on div "Location Marvel Electricians Your caller id phone number [PHONE_NUMBER]" at bounding box center [353, 95] width 141 height 99
paste input "626) 247-3015"
type input "[PHONE_NUMBER]"
drag, startPoint x: 309, startPoint y: 187, endPoint x: 273, endPoint y: 159, distance: 45.7
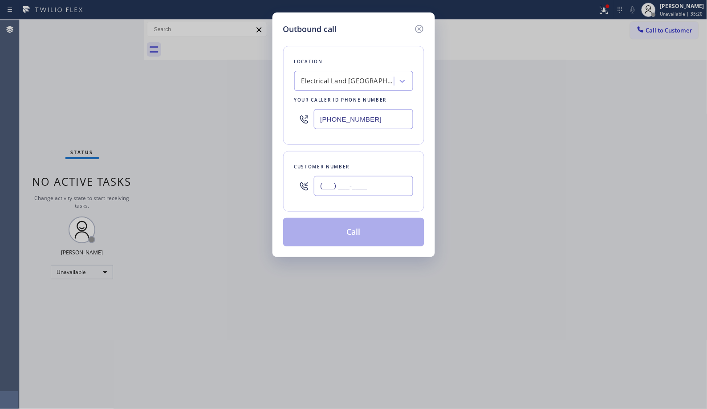
click at [301, 185] on div "(___) ___-____" at bounding box center [353, 185] width 119 height 29
paste input "626) 379-9836"
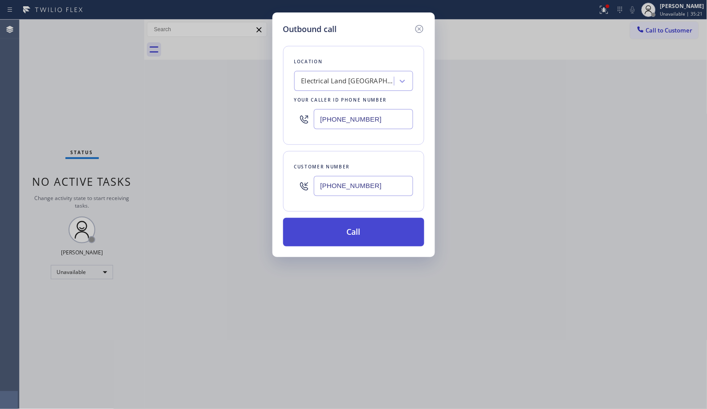
type input "[PHONE_NUMBER]"
click at [350, 231] on button "Call" at bounding box center [353, 232] width 141 height 28
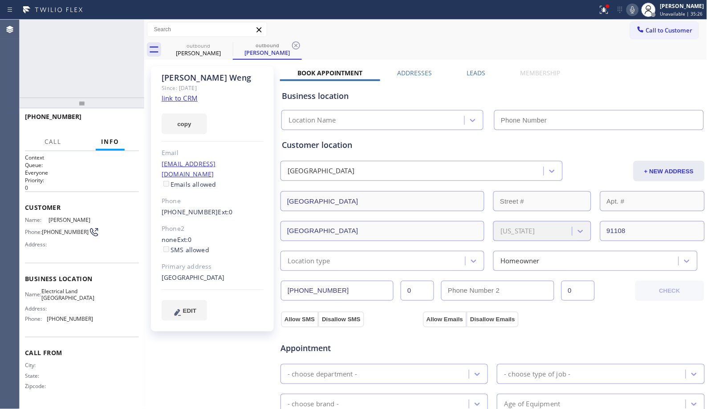
type input "[PHONE_NUMBER]"
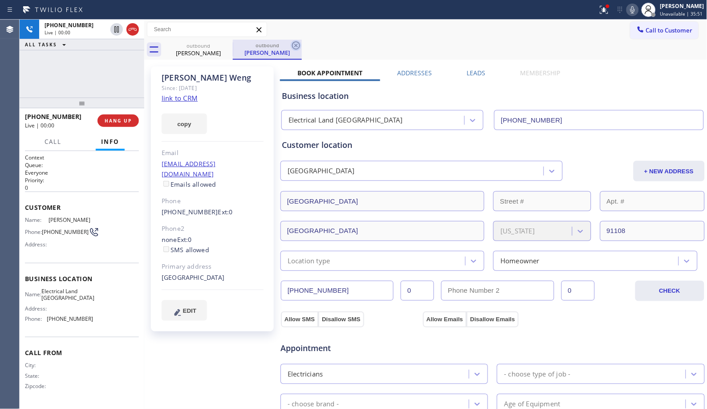
drag, startPoint x: 294, startPoint y: 46, endPoint x: 179, endPoint y: 84, distance: 120.4
click at [293, 46] on icon at bounding box center [296, 45] width 11 height 11
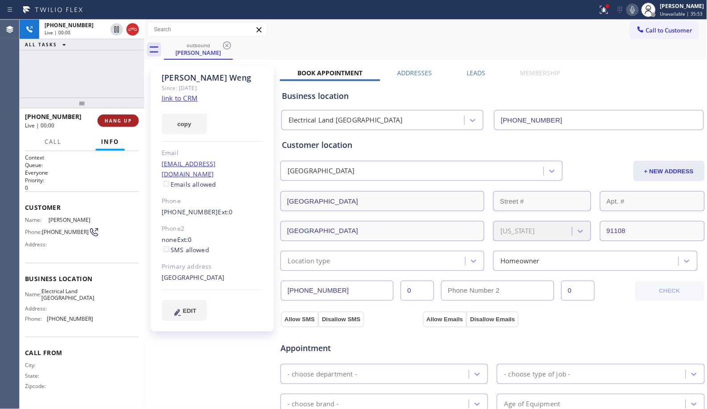
click at [122, 118] on span "HANG UP" at bounding box center [118, 121] width 27 height 6
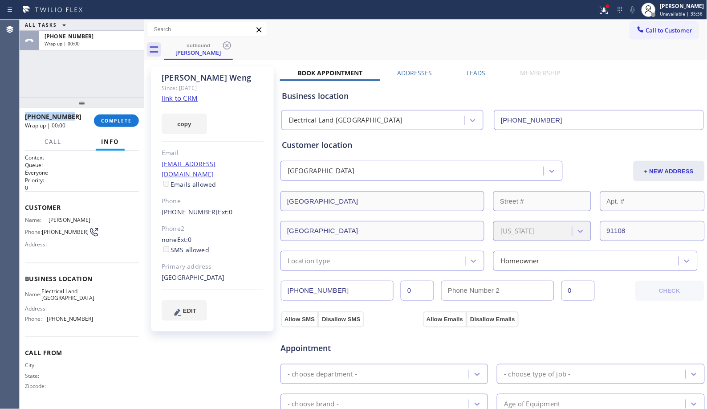
drag, startPoint x: 70, startPoint y: 117, endPoint x: 21, endPoint y: 117, distance: 49.4
click at [21, 117] on div "[PHONE_NUMBER] Wrap up | 00:00 COMPLETE" at bounding box center [82, 120] width 125 height 25
copy span "[PHONE_NUMBER]"
click at [76, 114] on div "[PHONE_NUMBER]" at bounding box center [56, 116] width 63 height 8
click at [43, 115] on span "[PHONE_NUMBER]" at bounding box center [53, 116] width 57 height 8
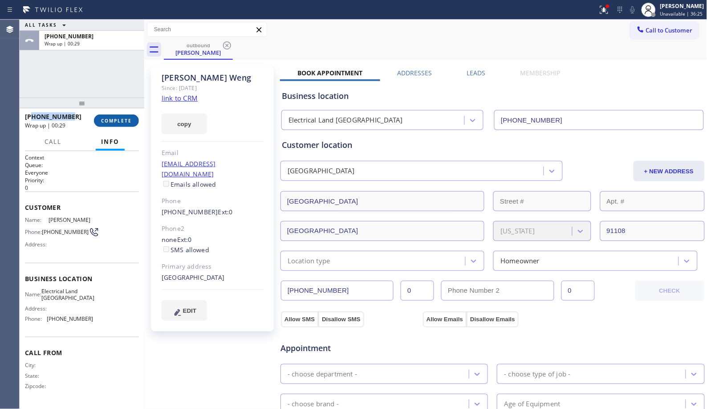
drag, startPoint x: 77, startPoint y: 116, endPoint x: 103, endPoint y: 121, distance: 26.4
click at [36, 117] on div "[PHONE_NUMBER]" at bounding box center [56, 116] width 63 height 8
click at [109, 122] on span "COMPLETE" at bounding box center [116, 121] width 31 height 6
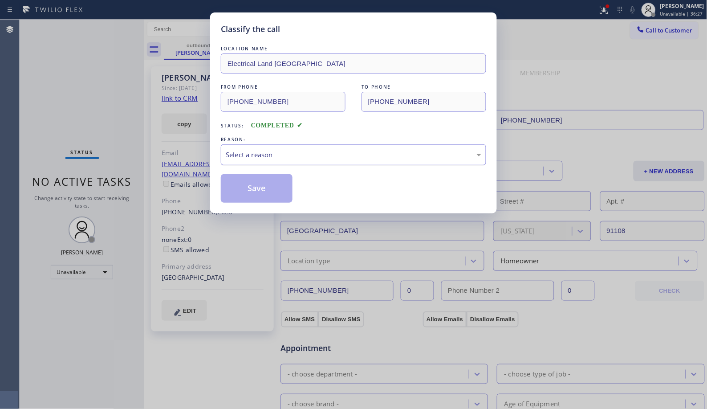
drag, startPoint x: 315, startPoint y: 167, endPoint x: 313, endPoint y: 161, distance: 6.2
click at [315, 166] on div "LOCATION NAME Electrical Land [GEOGRAPHIC_DATA] FROM PHONE [PHONE_NUMBER] TO PH…" at bounding box center [353, 123] width 265 height 159
click at [309, 158] on div "Select a reason" at bounding box center [354, 155] width 256 height 10
click at [256, 188] on button "Save" at bounding box center [257, 188] width 72 height 28
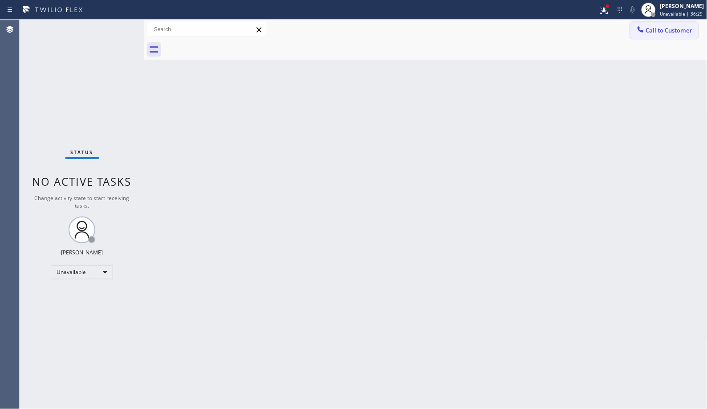
click at [661, 29] on span "Call to Customer" at bounding box center [669, 30] width 47 height 8
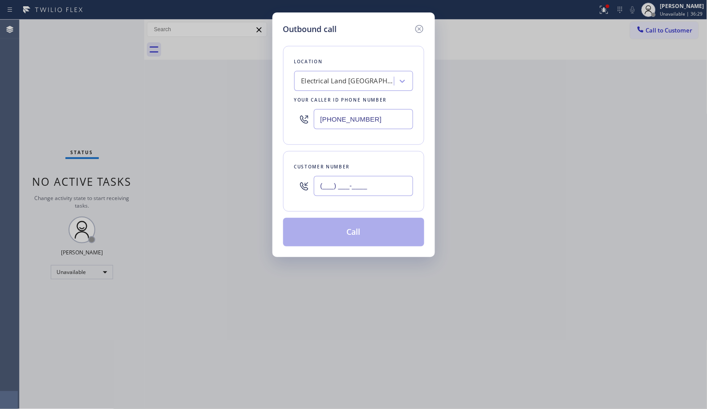
drag, startPoint x: 335, startPoint y: 191, endPoint x: 294, endPoint y: 191, distance: 40.5
click at [295, 191] on div "(___) ___-____" at bounding box center [353, 185] width 119 height 29
paste input "263) 799-836"
click at [349, 0] on html "Status report Issues detected These issues could affect your workflow. Please c…" at bounding box center [353, 204] width 707 height 409
drag, startPoint x: 371, startPoint y: 184, endPoint x: 256, endPoint y: 167, distance: 116.1
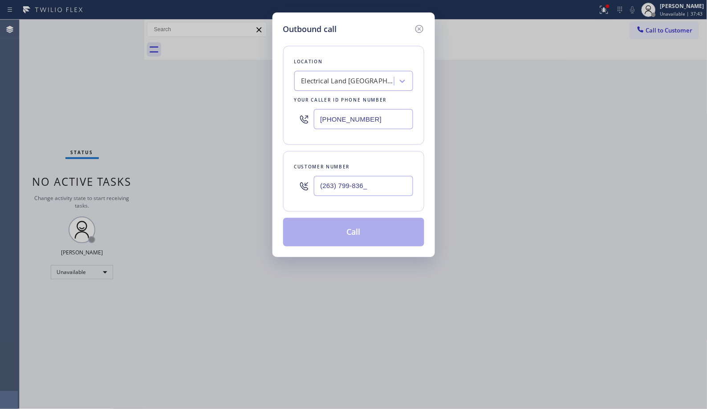
click at [268, 183] on div "Outbound call Location Electrical Land [GEOGRAPHIC_DATA] Your caller id phone n…" at bounding box center [353, 204] width 707 height 409
paste input "626) 379-9836"
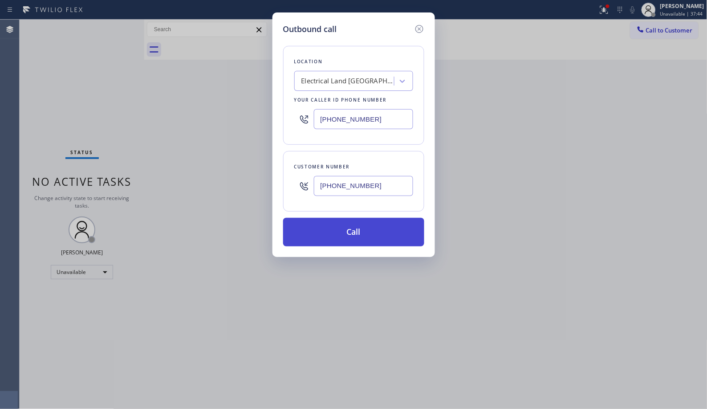
type input "[PHONE_NUMBER]"
click at [387, 228] on button "Call" at bounding box center [353, 232] width 141 height 28
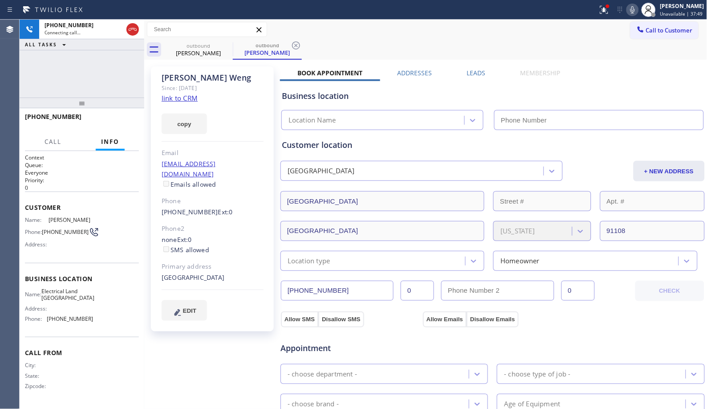
type input "[PHONE_NUMBER]"
click at [229, 74] on div "[PERSON_NAME]" at bounding box center [213, 78] width 102 height 10
click at [291, 45] on icon at bounding box center [296, 45] width 11 height 11
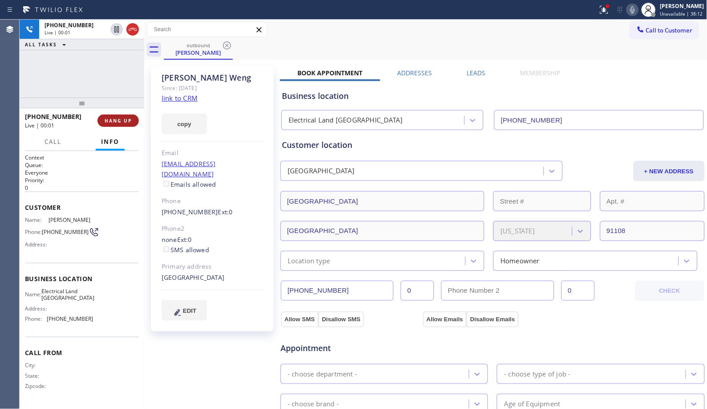
click at [116, 119] on span "HANG UP" at bounding box center [118, 121] width 27 height 6
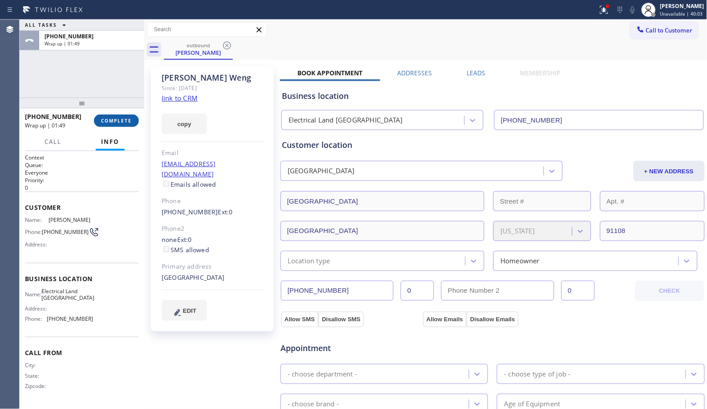
click at [117, 119] on span "COMPLETE" at bounding box center [116, 121] width 31 height 6
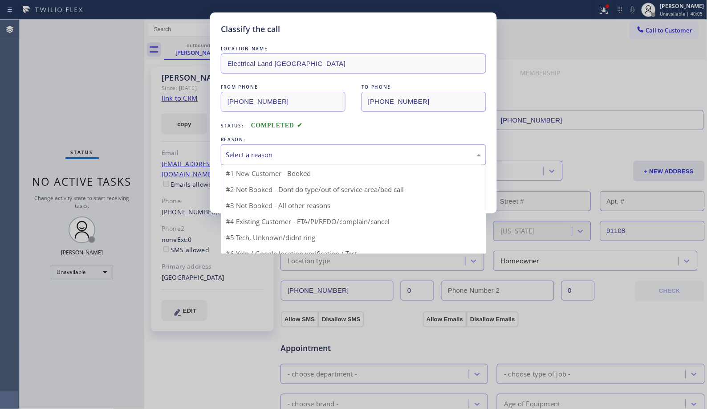
click at [357, 154] on div "Select a reason" at bounding box center [354, 155] width 256 height 10
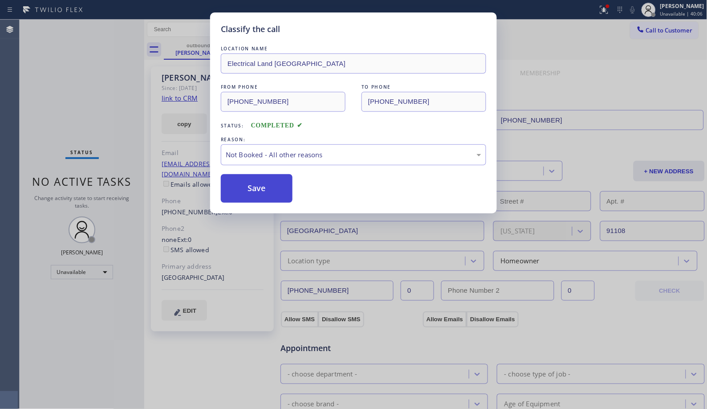
click at [264, 193] on button "Save" at bounding box center [257, 188] width 72 height 28
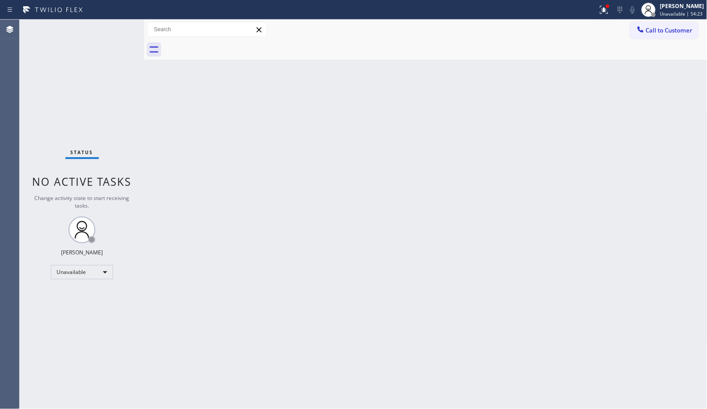
click at [290, 171] on div "Back to Dashboard Change Sender ID Customers Technicians Select a contact Outbo…" at bounding box center [425, 214] width 563 height 389
click at [319, 178] on div "Back to Dashboard Change Sender ID Customers Technicians Select a contact Outbo…" at bounding box center [425, 214] width 563 height 389
click at [664, 36] on button "Call to Customer" at bounding box center [665, 30] width 68 height 17
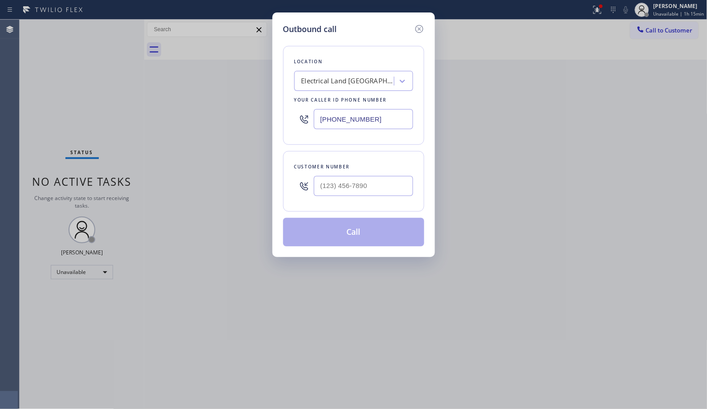
drag, startPoint x: 408, startPoint y: 110, endPoint x: 265, endPoint y: 24, distance: 166.6
click at [285, 107] on div "Location Electrical Land [GEOGRAPHIC_DATA] Your caller id phone number [PHONE_N…" at bounding box center [353, 95] width 141 height 99
paste input "714) 681-1582"
type input "[PHONE_NUMBER]"
drag, startPoint x: 374, startPoint y: 179, endPoint x: 242, endPoint y: 124, distance: 143.5
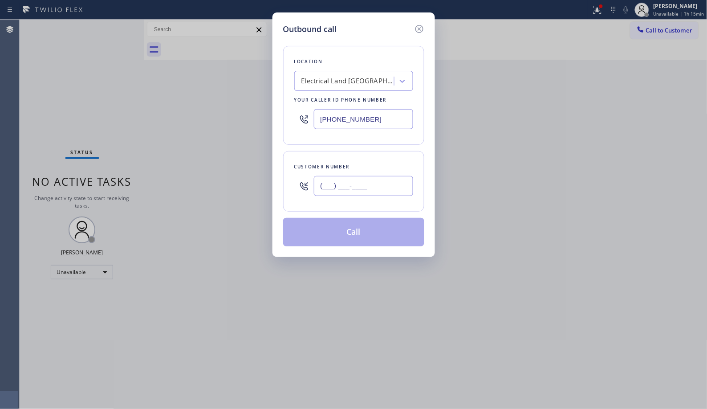
click at [295, 171] on div "(___) ___-____" at bounding box center [353, 185] width 119 height 29
paste input "510) 965-7071"
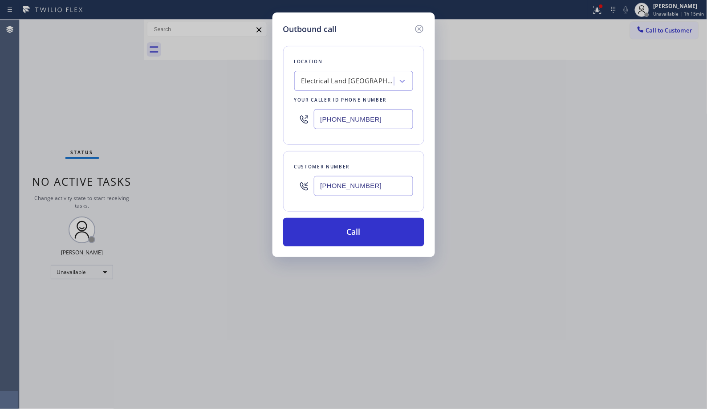
type input "[PHONE_NUMBER]"
drag, startPoint x: 359, startPoint y: 230, endPoint x: 357, endPoint y: 212, distance: 17.6
click at [359, 229] on button "Call" at bounding box center [353, 232] width 141 height 28
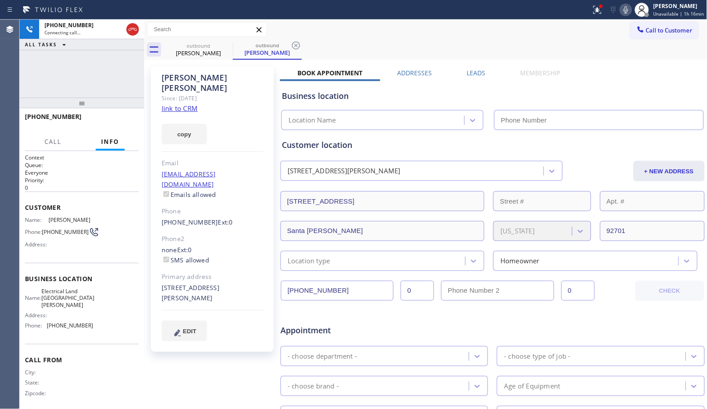
type input "[PHONE_NUMBER]"
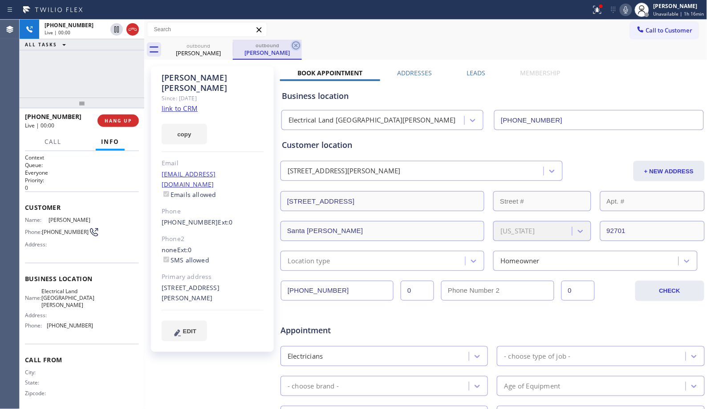
click at [294, 45] on icon at bounding box center [296, 45] width 11 height 11
drag, startPoint x: 88, startPoint y: 96, endPoint x: 92, endPoint y: 89, distance: 8.4
click at [92, 89] on div "[PHONE_NUMBER] Live | 00:00 ALL TASKS ALL TASKS ACTIVE TASKS TASKS IN WRAP UP […" at bounding box center [82, 214] width 125 height 389
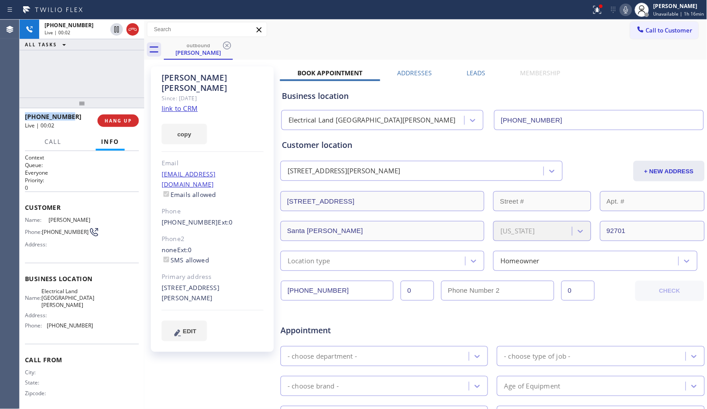
drag, startPoint x: 72, startPoint y: 114, endPoint x: 25, endPoint y: 111, distance: 47.3
click at [25, 111] on div "[PHONE_NUMBER] Live | 00:02" at bounding box center [61, 120] width 73 height 23
click at [112, 122] on span "HANG UP" at bounding box center [118, 121] width 27 height 6
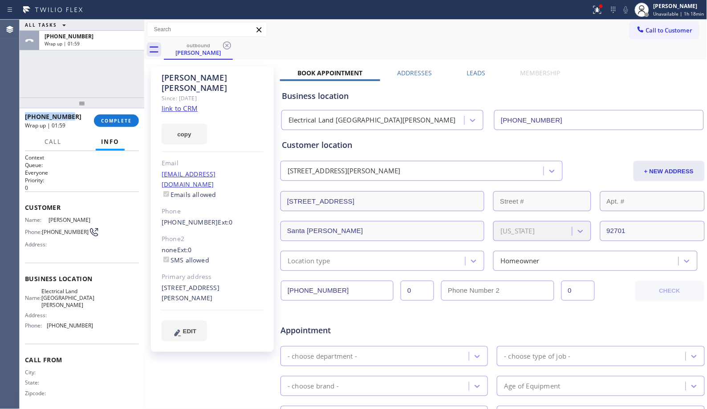
click at [73, 116] on div "[PHONE_NUMBER]" at bounding box center [56, 116] width 63 height 8
drag, startPoint x: 75, startPoint y: 117, endPoint x: 33, endPoint y: 117, distance: 42.3
click at [33, 117] on div "[PHONE_NUMBER]" at bounding box center [56, 116] width 63 height 8
click at [118, 120] on span "COMPLETE" at bounding box center [116, 121] width 31 height 6
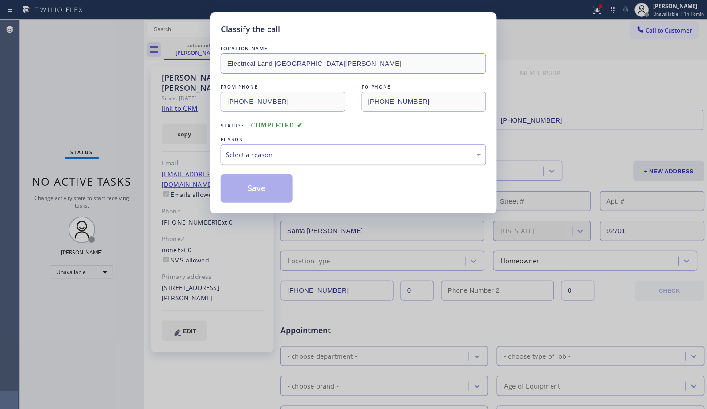
click at [373, 158] on div "Select a reason" at bounding box center [354, 155] width 256 height 10
click at [249, 185] on button "Save" at bounding box center [257, 188] width 72 height 28
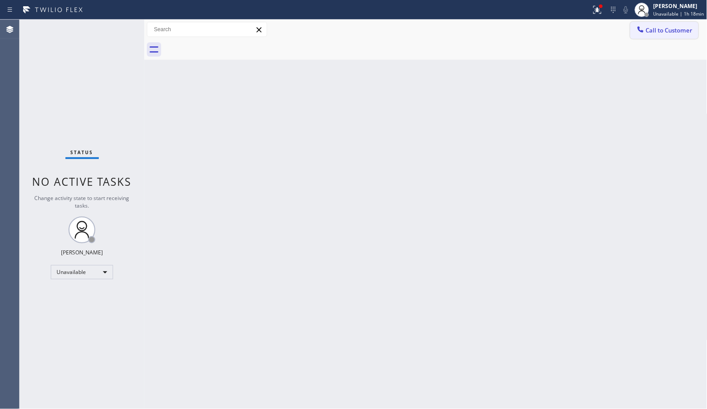
click at [678, 34] on span "Call to Customer" at bounding box center [669, 30] width 47 height 8
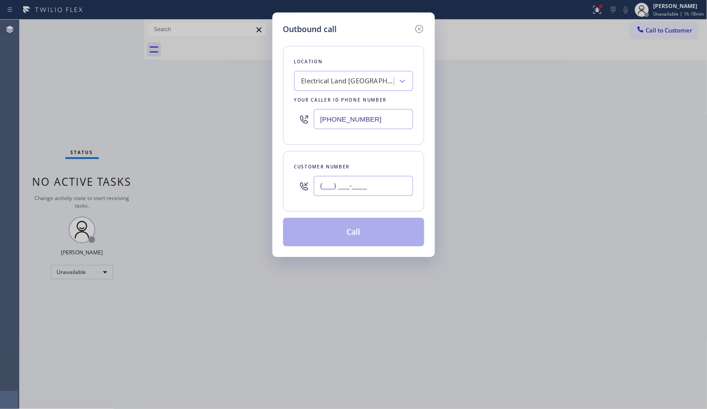
drag, startPoint x: 392, startPoint y: 187, endPoint x: 281, endPoint y: 183, distance: 111.0
click at [281, 183] on div "Outbound call Location Electrical Land [GEOGRAPHIC_DATA][PERSON_NAME] Your call…" at bounding box center [354, 134] width 163 height 244
paste input "510) 965-7071"
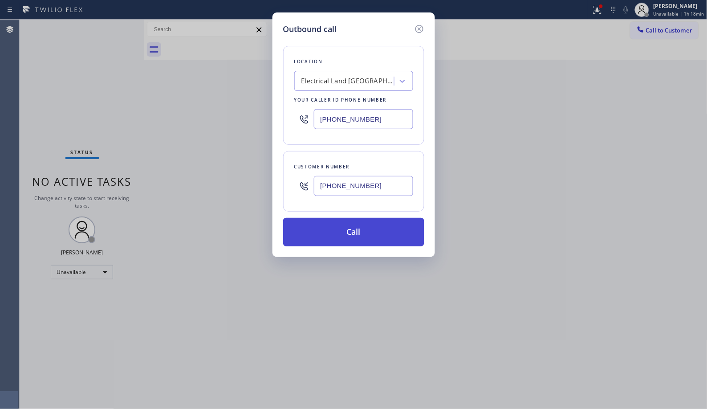
type input "[PHONE_NUMBER]"
click at [358, 236] on button "Call" at bounding box center [353, 232] width 141 height 28
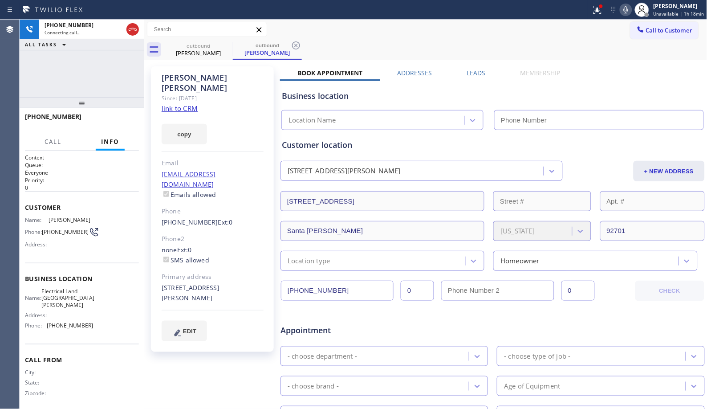
click at [228, 102] on div "[PERSON_NAME] Since: [DATE] link to CRM copy Email [EMAIL_ADDRESS][DOMAIN_NAME]…" at bounding box center [212, 208] width 123 height 285
click at [296, 51] on div "[PERSON_NAME]" at bounding box center [267, 53] width 67 height 8
type input "[PHONE_NUMBER]"
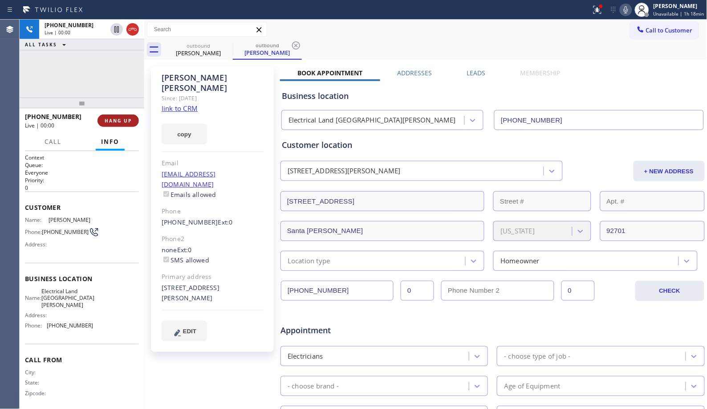
click at [127, 117] on button "HANG UP" at bounding box center [118, 120] width 41 height 12
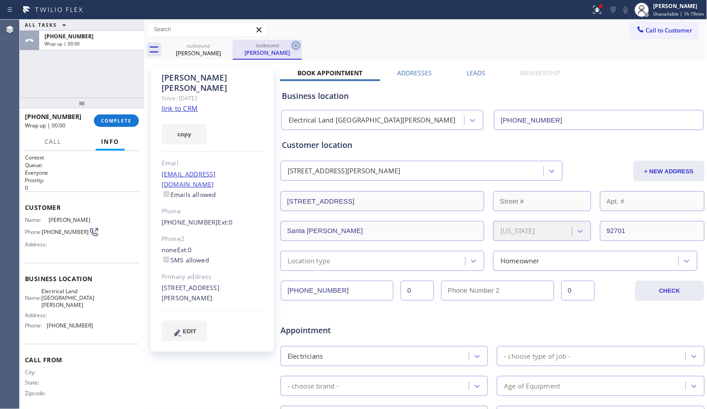
click at [297, 46] on icon at bounding box center [296, 45] width 8 height 8
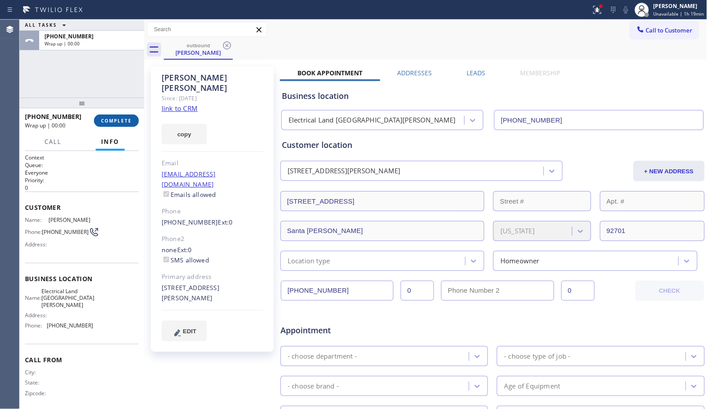
click at [115, 118] on span "COMPLETE" at bounding box center [116, 121] width 31 height 6
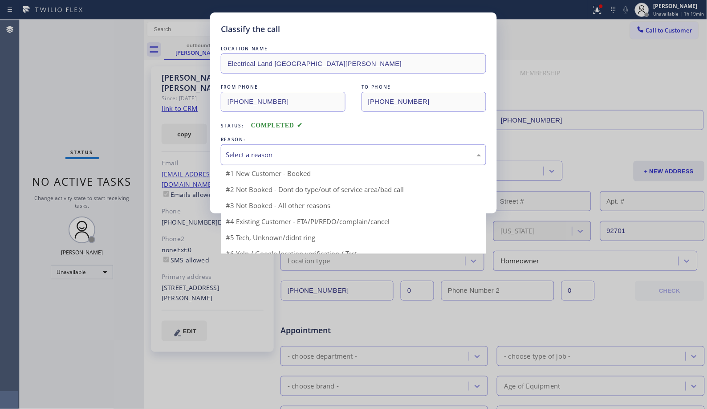
click at [322, 156] on div "Select a reason" at bounding box center [354, 155] width 256 height 10
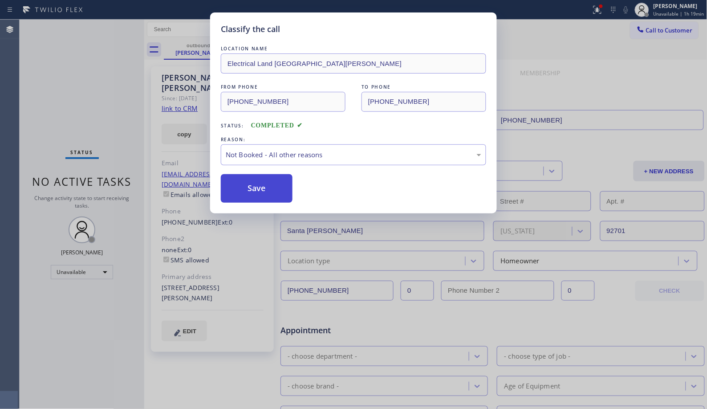
drag, startPoint x: 272, startPoint y: 183, endPoint x: 269, endPoint y: 188, distance: 5.4
click at [266, 192] on button "Save" at bounding box center [257, 188] width 72 height 28
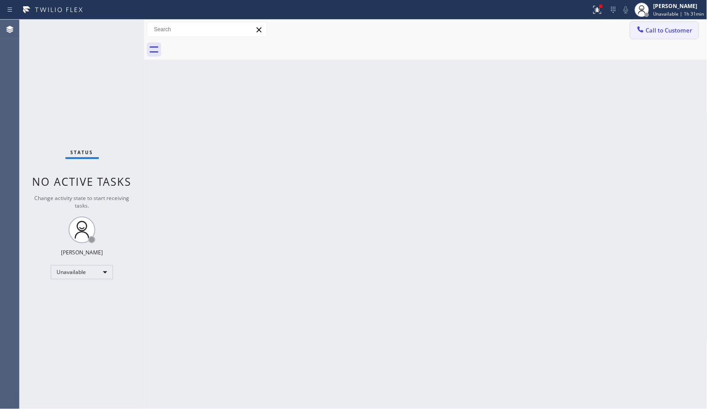
click at [680, 30] on span "Call to Customer" at bounding box center [669, 30] width 47 height 8
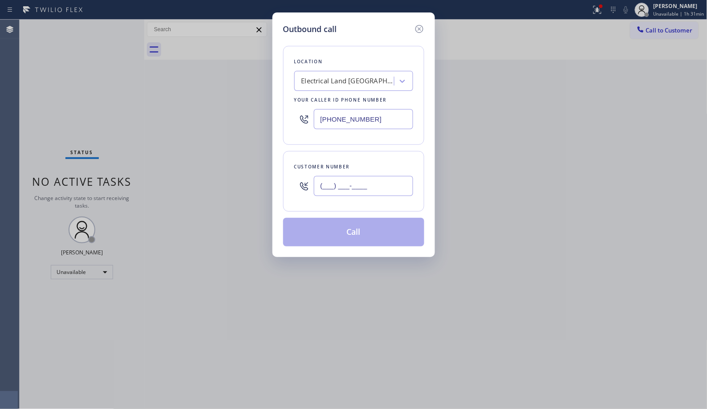
drag, startPoint x: 344, startPoint y: 183, endPoint x: 259, endPoint y: 163, distance: 87.5
click at [269, 170] on div "Outbound call Location Electrical Land [GEOGRAPHIC_DATA][PERSON_NAME] Your call…" at bounding box center [353, 204] width 707 height 409
paste input "928) 699-2437"
type input "[PHONE_NUMBER]"
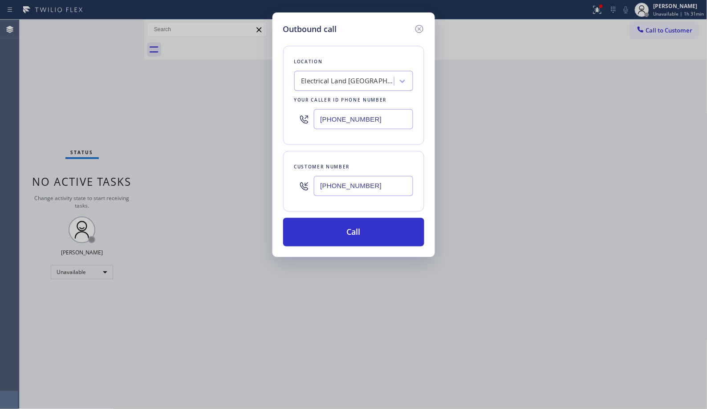
drag, startPoint x: 305, startPoint y: 118, endPoint x: 273, endPoint y: 111, distance: 32.8
click at [279, 118] on div "Outbound call Location Electrical Land [GEOGRAPHIC_DATA][PERSON_NAME] Your call…" at bounding box center [354, 134] width 163 height 244
paste input "323) 203-08"
type input "[PHONE_NUMBER]"
click at [363, 183] on input "[PHONE_NUMBER]" at bounding box center [363, 186] width 99 height 20
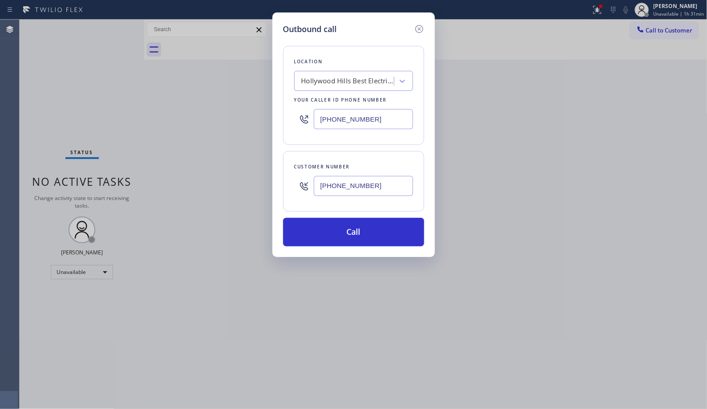
drag, startPoint x: 374, startPoint y: 184, endPoint x: 309, endPoint y: 183, distance: 65.0
click at [309, 183] on div "[PHONE_NUMBER]" at bounding box center [353, 185] width 119 height 29
paste input "text"
type input "[PHONE_NUMBER]"
click at [383, 232] on button "Call" at bounding box center [353, 232] width 141 height 28
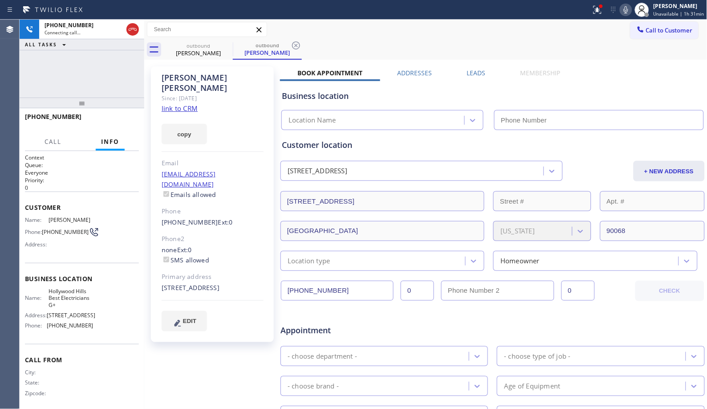
drag, startPoint x: 83, startPoint y: 86, endPoint x: 130, endPoint y: 81, distance: 47.1
click at [83, 86] on div "[PHONE_NUMBER] Connecting call… ALL TASKS ALL TASKS ACTIVE TASKS TASKS IN WRAP …" at bounding box center [82, 59] width 125 height 78
type input "[PHONE_NUMBER]"
click at [297, 48] on icon at bounding box center [296, 45] width 11 height 11
drag, startPoint x: 76, startPoint y: 106, endPoint x: 83, endPoint y: 83, distance: 23.8
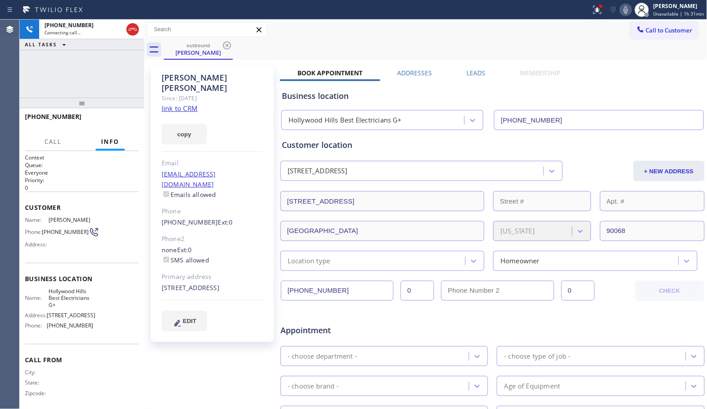
click at [83, 83] on div "[PHONE_NUMBER] Connecting call… ALL TASKS ALL TASKS ACTIVE TASKS TASKS IN WRAP …" at bounding box center [82, 214] width 125 height 389
click at [119, 122] on span "HANG UP" at bounding box center [118, 121] width 27 height 6
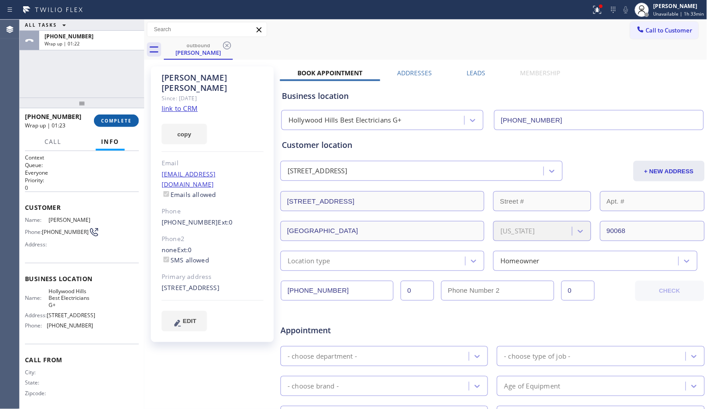
click at [110, 118] on span "COMPLETE" at bounding box center [116, 121] width 31 height 6
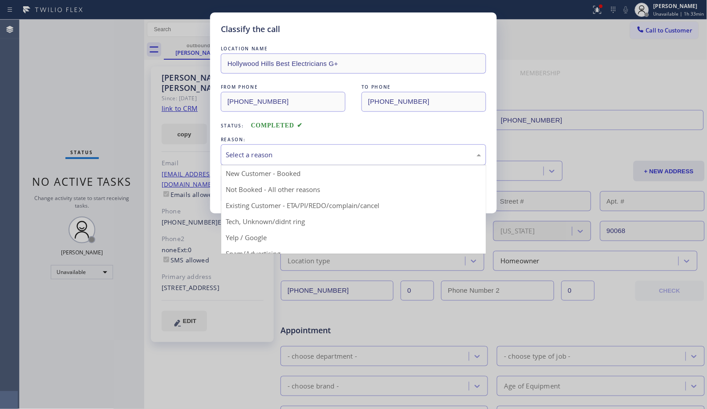
click at [371, 155] on div "Select a reason" at bounding box center [354, 155] width 256 height 10
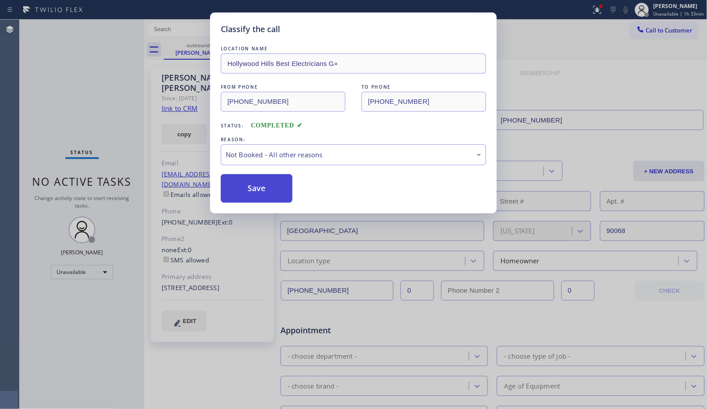
click at [257, 190] on button "Save" at bounding box center [257, 188] width 72 height 28
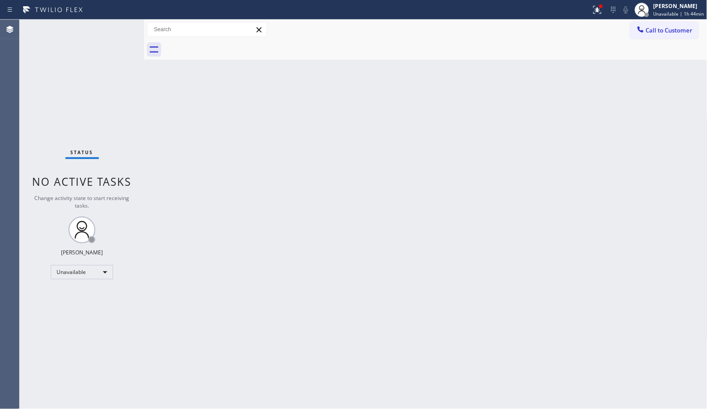
click at [341, 205] on div "Back to Dashboard Change Sender ID Customers Technicians Select a contact Outbo…" at bounding box center [425, 214] width 563 height 389
click at [666, 38] on button "Call to Customer" at bounding box center [665, 30] width 68 height 17
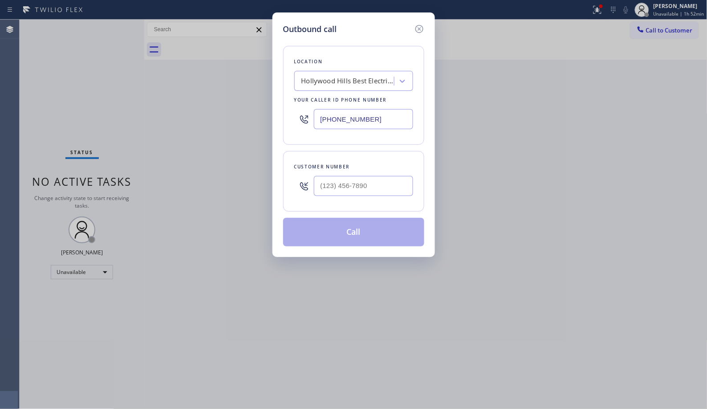
drag, startPoint x: 401, startPoint y: 114, endPoint x: 265, endPoint y: 102, distance: 137.3
click at [269, 104] on div "Outbound call Location [GEOGRAPHIC_DATA] Best Electricians G+ Your caller id ph…" at bounding box center [353, 204] width 707 height 409
paste input "623) 292-5313"
type input "[PHONE_NUMBER]"
drag, startPoint x: 376, startPoint y: 183, endPoint x: 252, endPoint y: 154, distance: 127.7
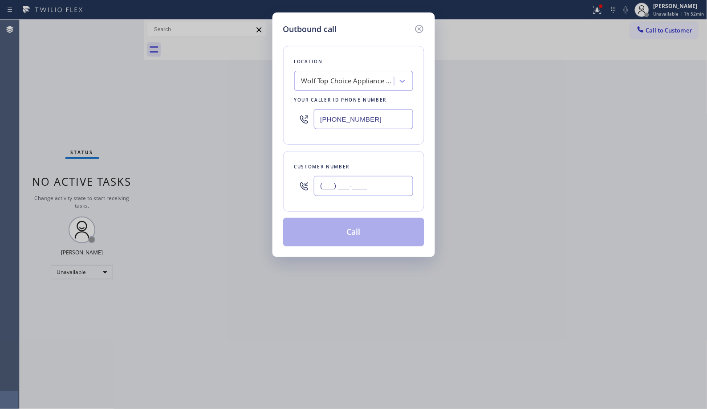
click at [279, 179] on div "Outbound call Location Wolf Top Choice Appliance Repair Mesa Your caller id pho…" at bounding box center [354, 134] width 163 height 244
paste input "480) 254-7273"
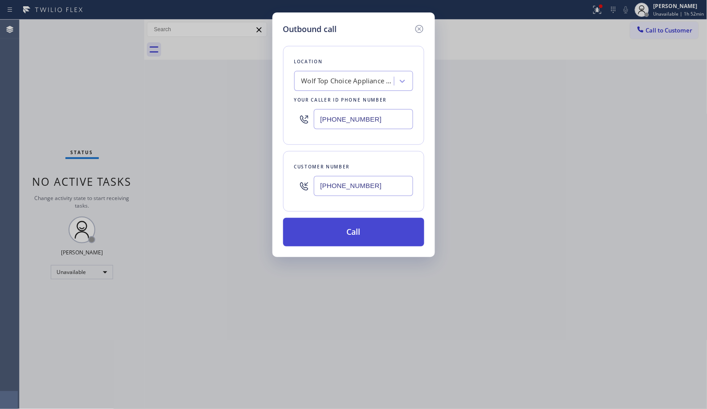
type input "[PHONE_NUMBER]"
click at [362, 235] on button "Call" at bounding box center [353, 232] width 141 height 28
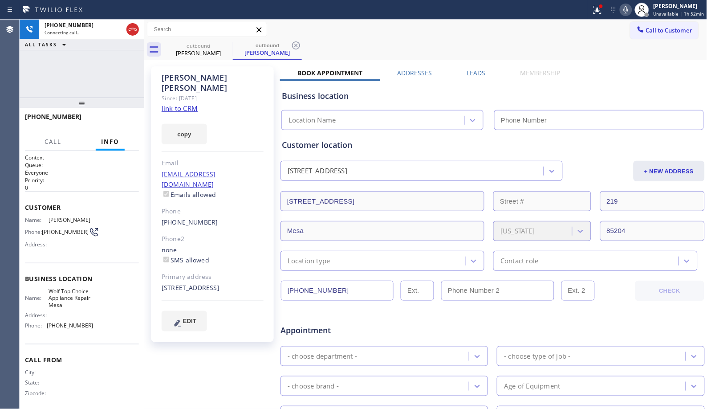
type input "[PHONE_NUMBER]"
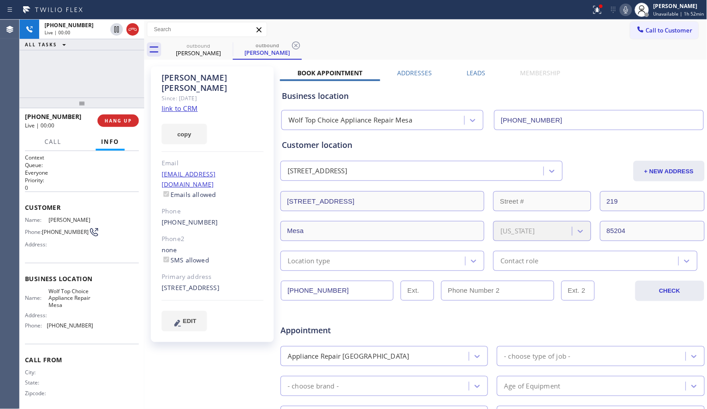
click at [242, 94] on div "[PERSON_NAME] Since: [DATE] link to CRM copy Email [EMAIL_ADDRESS][DOMAIN_NAME]…" at bounding box center [212, 204] width 123 height 276
drag, startPoint x: 294, startPoint y: 46, endPoint x: 292, endPoint y: 50, distance: 4.8
click at [293, 49] on icon at bounding box center [296, 45] width 11 height 11
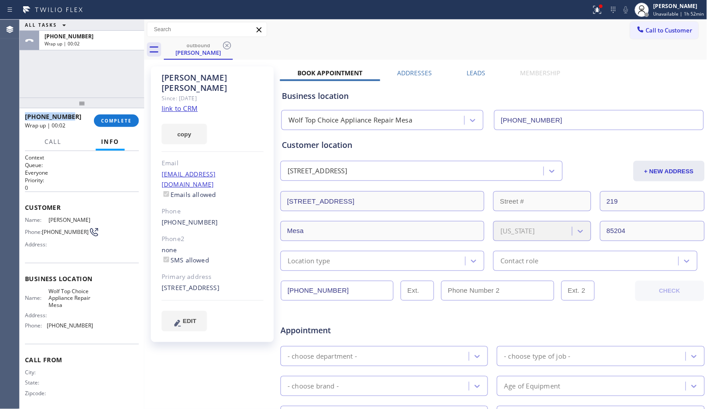
drag, startPoint x: 72, startPoint y: 118, endPoint x: 23, endPoint y: 117, distance: 49.0
click at [23, 117] on div "[PHONE_NUMBER] Wrap up | 00:02 COMPLETE" at bounding box center [82, 120] width 125 height 25
click at [94, 92] on div "ALL TASKS ALL TASKS ACTIVE TASKS TASKS IN WRAP UP [PHONE_NUMBER] Wrap up | 00:04" at bounding box center [82, 59] width 125 height 78
drag, startPoint x: 70, startPoint y: 119, endPoint x: 32, endPoint y: 121, distance: 38.3
click at [32, 121] on div "[PHONE_NUMBER] Wrap up | 00:04" at bounding box center [59, 120] width 69 height 23
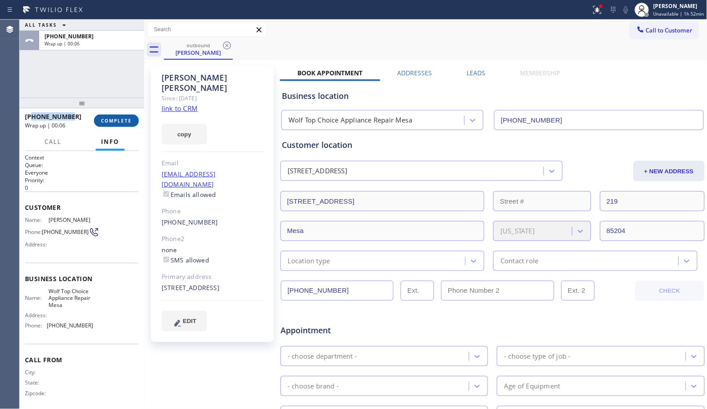
click at [112, 122] on span "COMPLETE" at bounding box center [116, 121] width 31 height 6
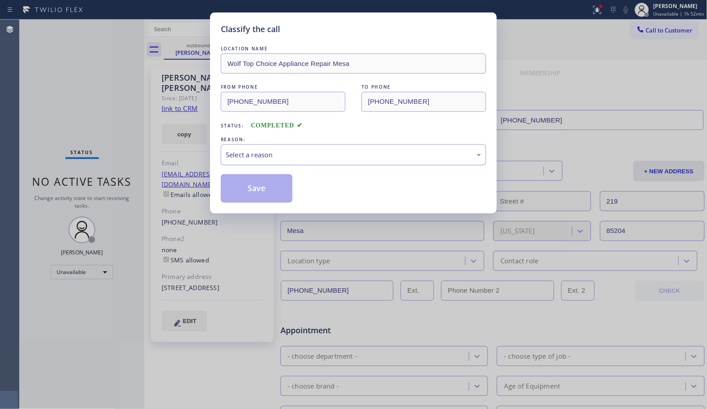
drag, startPoint x: 372, startPoint y: 155, endPoint x: 318, endPoint y: 162, distance: 54.4
click at [372, 155] on div "Select a reason" at bounding box center [354, 155] width 256 height 10
click at [251, 186] on button "Save" at bounding box center [257, 188] width 72 height 28
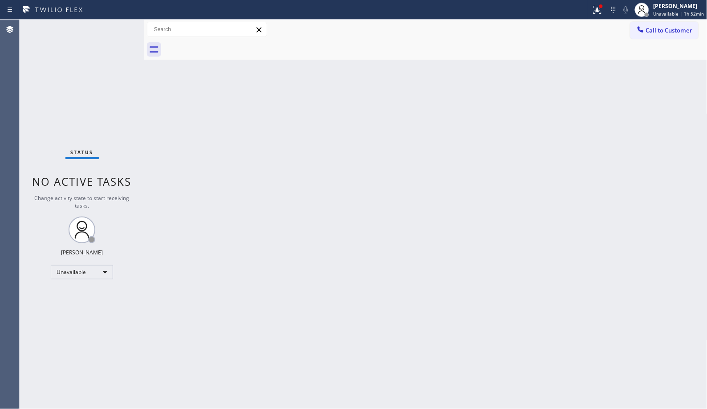
click at [663, 32] on span "Call to Customer" at bounding box center [669, 30] width 47 height 8
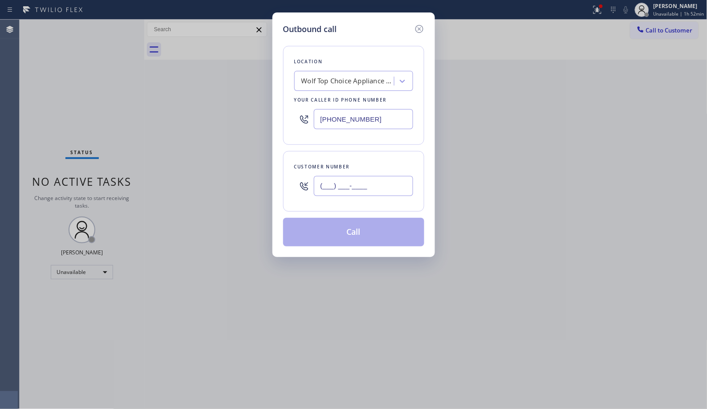
drag, startPoint x: 392, startPoint y: 184, endPoint x: 287, endPoint y: 178, distance: 105.7
click at [289, 180] on div "Customer number (___) ___-____" at bounding box center [353, 181] width 141 height 61
paste input "480) 254-7273"
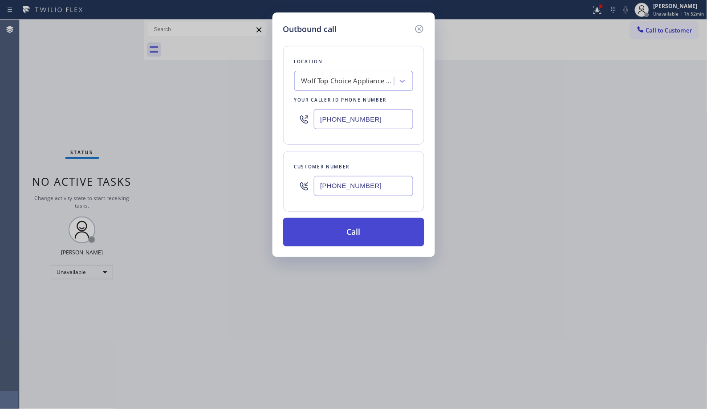
type input "[PHONE_NUMBER]"
click at [380, 233] on button "Call" at bounding box center [353, 232] width 141 height 28
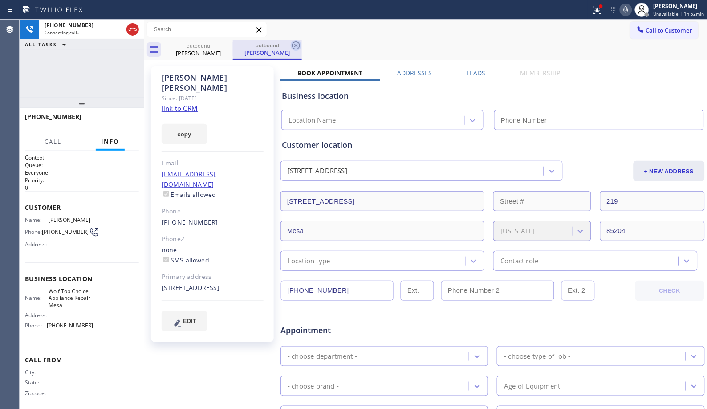
click at [297, 42] on icon at bounding box center [296, 45] width 11 height 11
type input "[PHONE_NUMBER]"
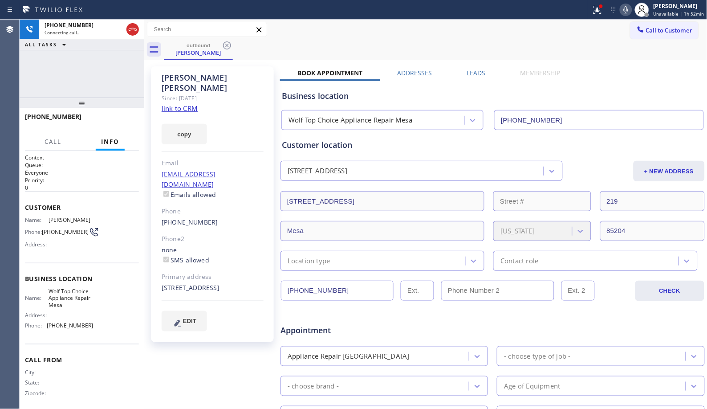
click at [93, 85] on div "[PHONE_NUMBER] Connecting call… ALL TASKS ALL TASKS ACTIVE TASKS TASKS IN WRAP …" at bounding box center [82, 214] width 125 height 389
drag, startPoint x: 92, startPoint y: 77, endPoint x: 169, endPoint y: 66, distance: 77.8
click at [92, 77] on div "[PHONE_NUMBER] Live | 00:00 ALL TASKS ALL TASKS ACTIVE TASKS TASKS IN WRAP UP" at bounding box center [82, 59] width 125 height 78
click at [330, 40] on div "outbound [PERSON_NAME]" at bounding box center [436, 50] width 544 height 20
click at [623, 11] on icon at bounding box center [626, 9] width 11 height 11
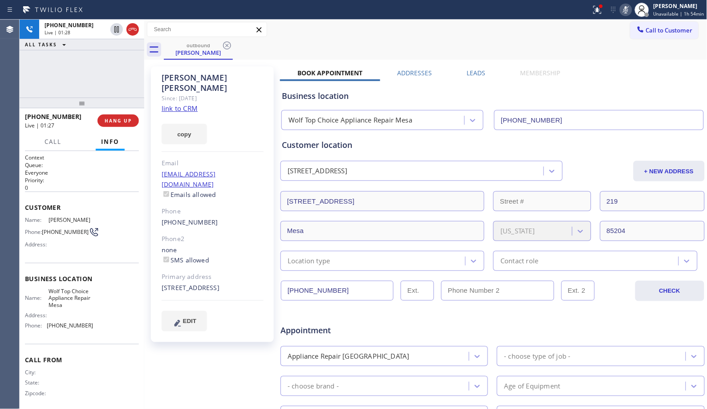
click at [623, 11] on icon at bounding box center [626, 9] width 11 height 11
click at [129, 74] on div "[PHONE_NUMBER] Live | 01:31 ALL TASKS ALL TASKS ACTIVE TASKS TASKS IN WRAP UP" at bounding box center [82, 59] width 125 height 78
click at [418, 47] on div "outbound [PERSON_NAME]" at bounding box center [436, 50] width 544 height 20
click at [82, 79] on div "[PHONE_NUMBER] Live | 01:33 ALL TASKS ALL TASKS ACTIVE TASKS TASKS IN WRAP UP" at bounding box center [82, 59] width 125 height 78
drag, startPoint x: 344, startPoint y: 45, endPoint x: 424, endPoint y: 38, distance: 80.0
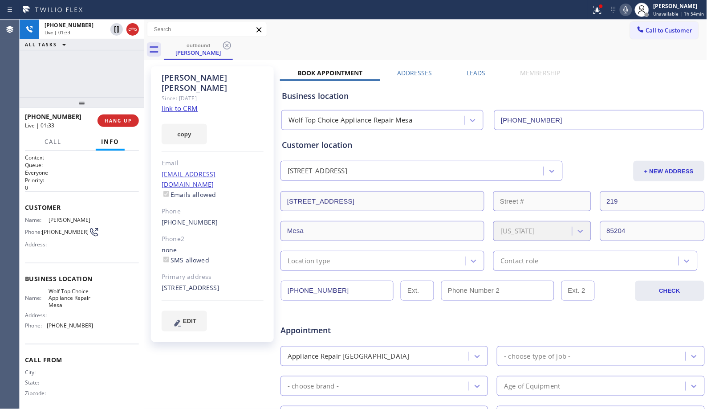
click at [346, 45] on div "outbound [PERSON_NAME]" at bounding box center [436, 50] width 544 height 20
click at [627, 10] on icon at bounding box center [626, 9] width 11 height 11
click at [627, 10] on rect at bounding box center [626, 9] width 6 height 6
click at [106, 77] on div "[PHONE_NUMBER] Live | 01:49 ALL TASKS ALL TASKS ACTIVE TASKS TASKS IN WRAP UP" at bounding box center [82, 59] width 125 height 78
drag, startPoint x: 319, startPoint y: 45, endPoint x: 314, endPoint y: 35, distance: 11.0
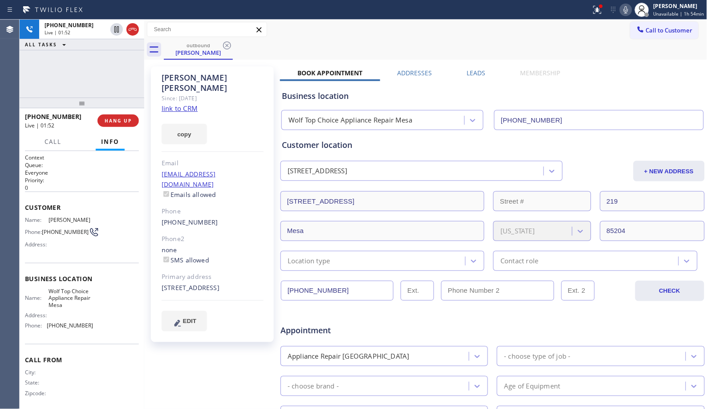
click at [318, 45] on div "outbound [PERSON_NAME]" at bounding box center [436, 50] width 544 height 20
click at [126, 77] on div "[PHONE_NUMBER] Live | 01:53 ALL TASKS ALL TASKS ACTIVE TASKS TASKS IN WRAP UP" at bounding box center [82, 59] width 125 height 78
click at [101, 85] on div "[PHONE_NUMBER] Live | 01:54 ALL TASKS ALL TASKS ACTIVE TASKS TASKS IN WRAP UP" at bounding box center [82, 59] width 125 height 78
click at [126, 122] on span "HANG UP" at bounding box center [118, 121] width 27 height 6
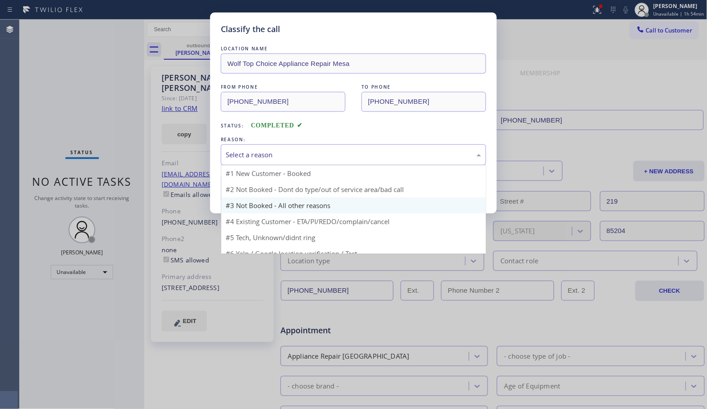
drag, startPoint x: 313, startPoint y: 153, endPoint x: 233, endPoint y: 194, distance: 89.0
click at [313, 153] on div "Select a reason" at bounding box center [354, 155] width 256 height 10
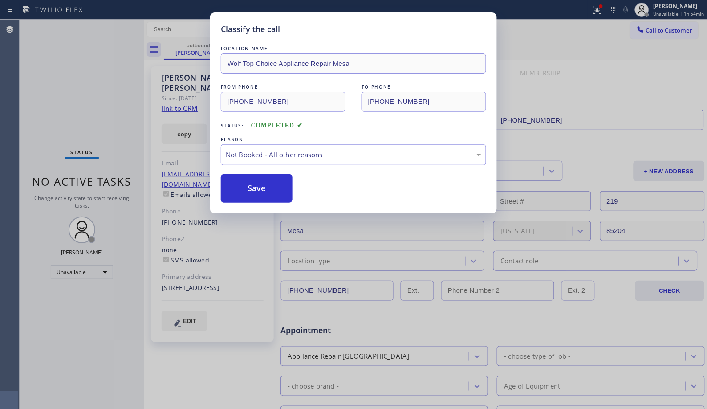
click at [233, 195] on button "Save" at bounding box center [257, 188] width 72 height 28
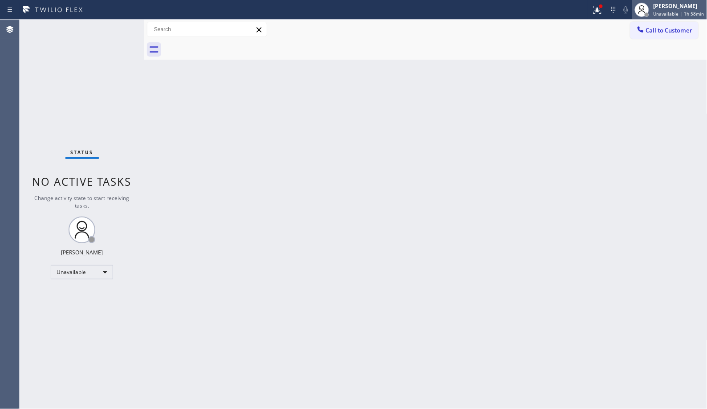
click at [669, 12] on span "Unavailable | 1h 58min" at bounding box center [679, 14] width 51 height 6
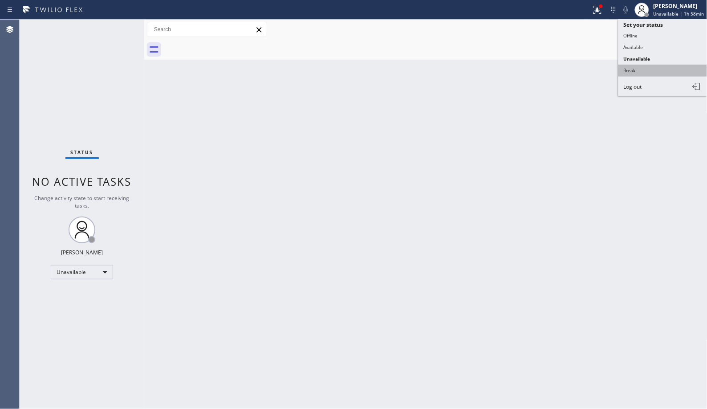
click at [635, 73] on button "Break" at bounding box center [663, 71] width 89 height 12
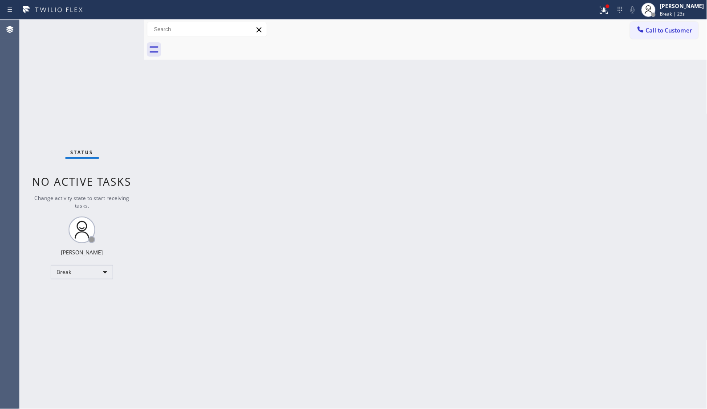
click at [471, 251] on div "Back to Dashboard Change Sender ID Customers Technicians Select a contact Outbo…" at bounding box center [425, 214] width 563 height 389
